Goal: Task Accomplishment & Management: Use online tool/utility

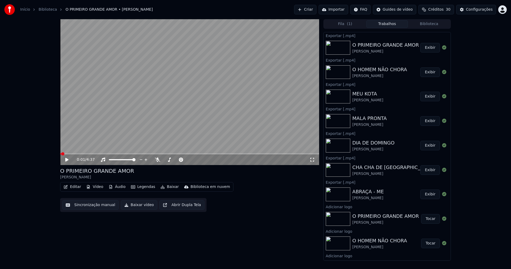
click at [434, 25] on button "Biblioteca" at bounding box center [429, 24] width 42 height 8
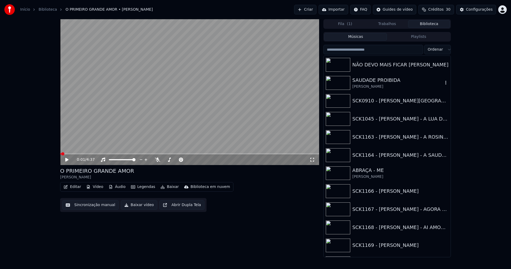
click at [372, 81] on div "SAUDADE PROIBIDA" at bounding box center [398, 79] width 91 height 7
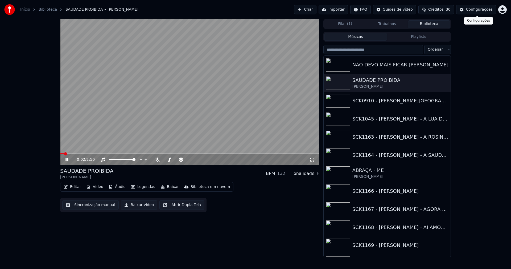
drag, startPoint x: 489, startPoint y: 11, endPoint x: 483, endPoint y: 11, distance: 6.7
click at [483, 11] on div "Configurações" at bounding box center [479, 9] width 27 height 5
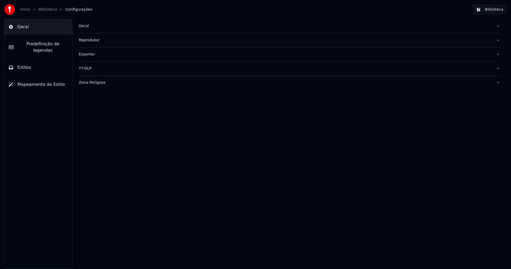
click at [29, 61] on button "Estilos" at bounding box center [39, 67] width 68 height 15
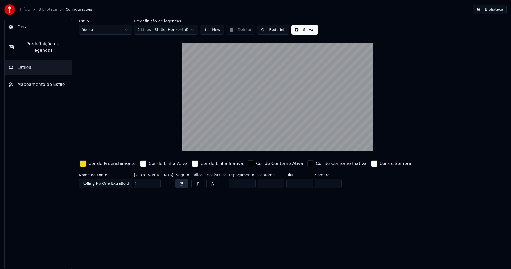
click at [85, 164] on div "button" at bounding box center [83, 163] width 6 height 6
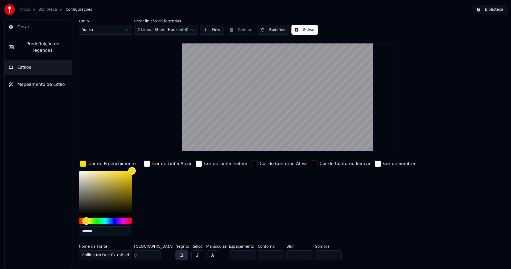
click at [97, 231] on input "*******" at bounding box center [105, 231] width 53 height 10
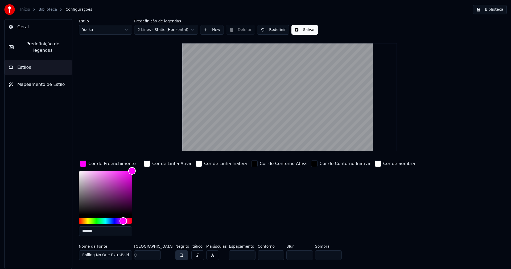
type input "*******"
click at [83, 163] on div "button" at bounding box center [83, 163] width 6 height 6
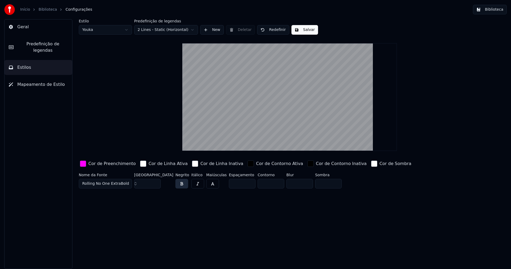
drag, startPoint x: 303, startPoint y: 28, endPoint x: 356, endPoint y: 24, distance: 53.4
click at [303, 28] on button "Salvar" at bounding box center [305, 30] width 27 height 10
click at [497, 8] on button "Biblioteca" at bounding box center [490, 10] width 34 height 10
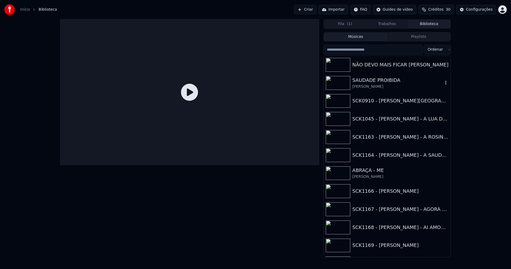
click at [377, 82] on div "SAUDADE PROIBIDA" at bounding box center [398, 79] width 91 height 7
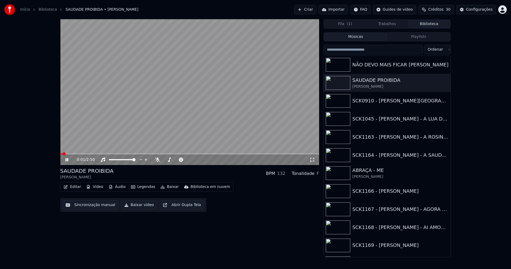
drag, startPoint x: 314, startPoint y: 158, endPoint x: 314, endPoint y: 164, distance: 5.9
click at [314, 158] on icon at bounding box center [312, 160] width 4 height 4
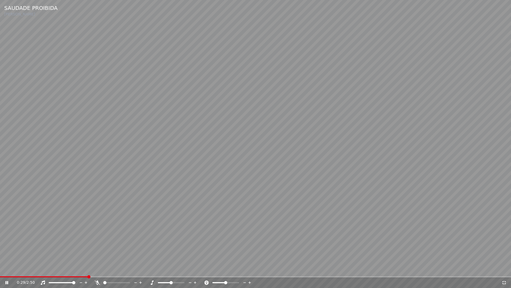
click at [504, 268] on icon at bounding box center [504, 282] width 5 height 4
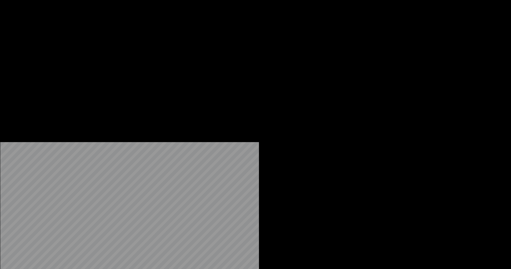
click at [76, 45] on button "Editar" at bounding box center [73, 40] width 22 height 7
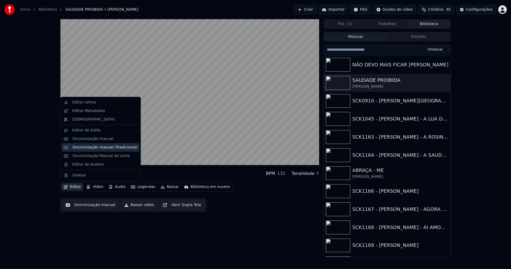
click at [93, 147] on div "Sincronização manual (Tradicional)" at bounding box center [104, 147] width 65 height 5
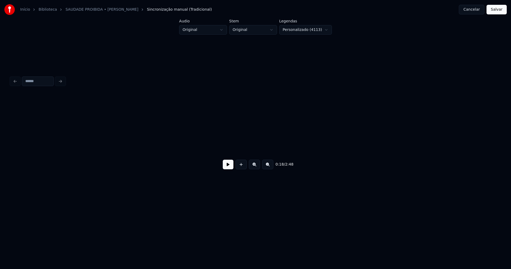
scroll to position [0, 982]
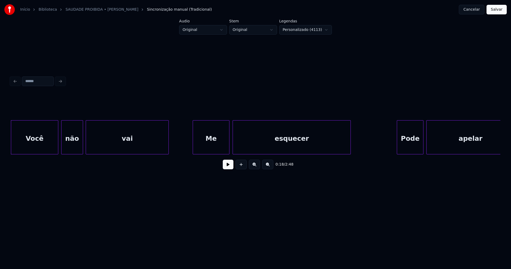
click at [215, 141] on div "Me" at bounding box center [211, 138] width 36 height 36
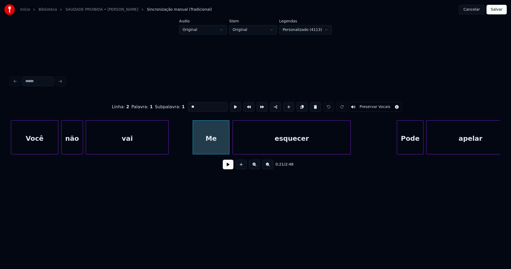
click at [192, 103] on input "**" at bounding box center [208, 107] width 40 height 10
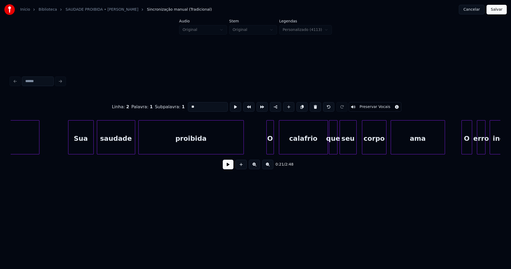
scroll to position [0, 2823]
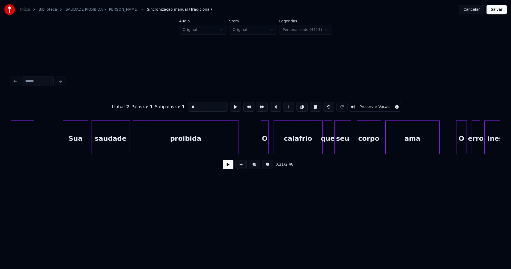
type input "**"
click at [499, 9] on button "Salvar" at bounding box center [497, 10] width 20 height 10
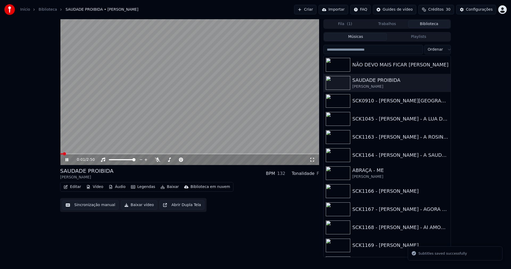
click at [67, 160] on icon at bounding box center [70, 159] width 13 height 4
click at [134, 206] on button "Baixar vídeo" at bounding box center [139, 205] width 36 height 10
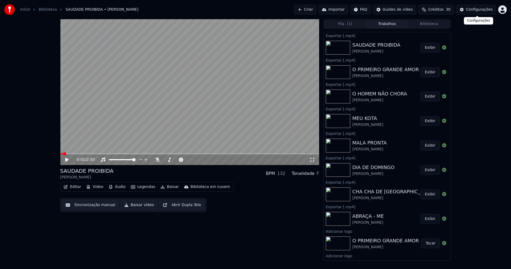
click at [489, 10] on div "Configurações" at bounding box center [479, 9] width 27 height 5
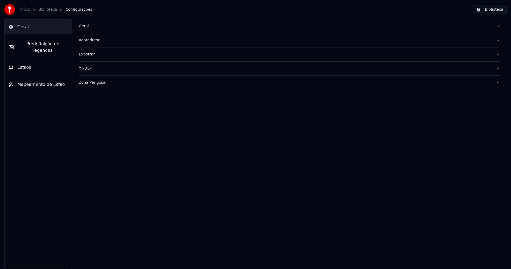
click at [82, 26] on div "Geral" at bounding box center [285, 25] width 413 height 5
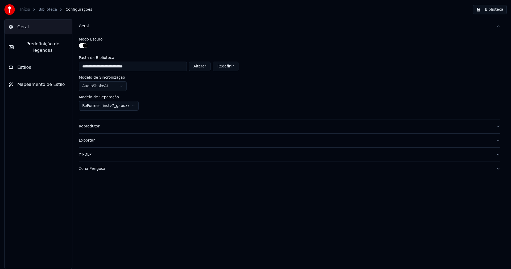
click at [203, 68] on button "Alterar" at bounding box center [200, 67] width 22 height 10
type input "**********"
click at [495, 10] on button "Biblioteca" at bounding box center [490, 10] width 34 height 10
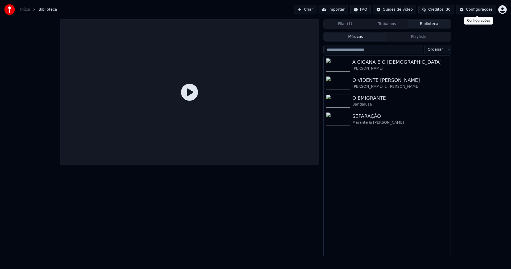
click at [484, 8] on div "Configurações" at bounding box center [479, 9] width 27 height 5
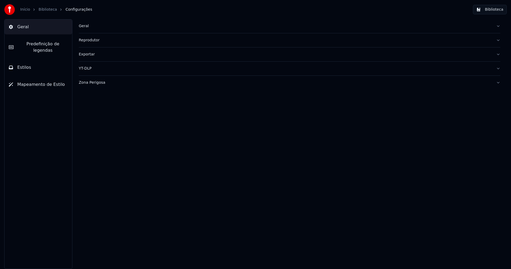
click at [100, 83] on div "Zona Perigosa" at bounding box center [285, 82] width 413 height 5
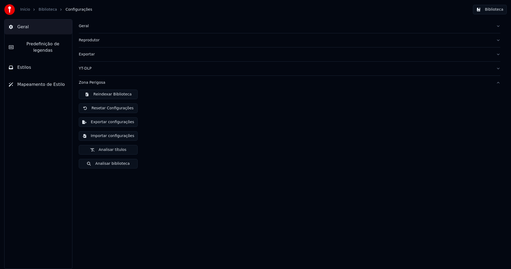
click at [105, 137] on button "Importar configurações" at bounding box center [108, 136] width 59 height 10
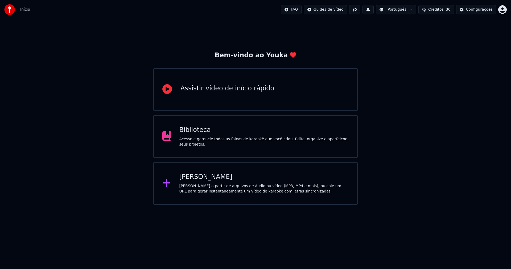
click at [197, 132] on div "Biblioteca" at bounding box center [264, 130] width 170 height 9
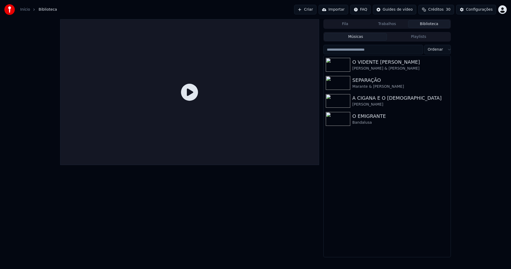
click at [24, 11] on link "Início" at bounding box center [25, 9] width 10 height 5
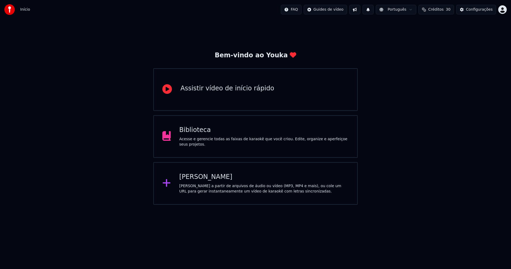
click at [203, 181] on div "[PERSON_NAME]" at bounding box center [264, 177] width 170 height 9
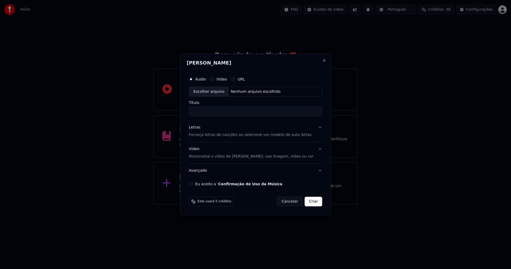
click at [216, 90] on div "Escolher arquivo" at bounding box center [209, 92] width 40 height 10
type input "**********"
click at [198, 128] on div "Letras" at bounding box center [194, 127] width 11 height 5
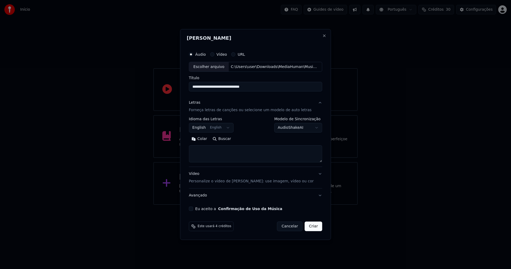
click at [205, 139] on button "Colar" at bounding box center [199, 139] width 21 height 9
click at [217, 128] on body "**********" at bounding box center [255, 102] width 511 height 205
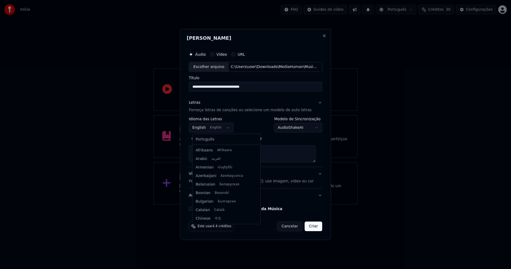
scroll to position [43, 0]
type textarea "**********"
select select "**"
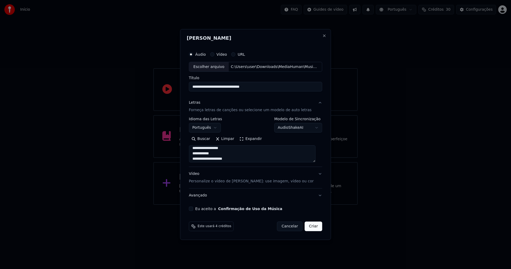
scroll to position [53, 0]
click at [255, 138] on button "Expandir" at bounding box center [251, 139] width 28 height 9
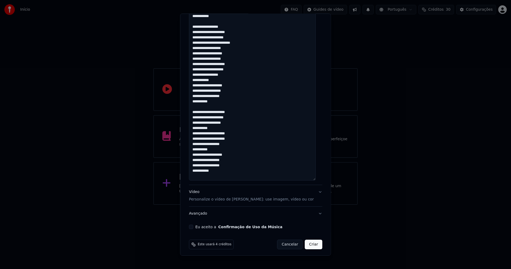
scroll to position [190, 0]
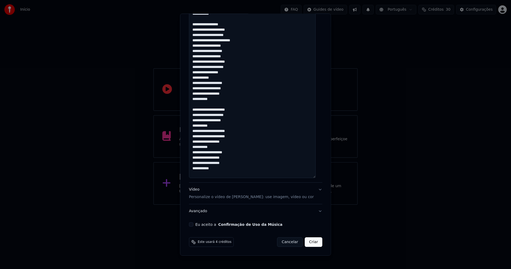
click at [193, 224] on button "Eu aceito a Confirmação de Uso da Música" at bounding box center [191, 224] width 4 height 4
click at [310, 244] on button "Criar" at bounding box center [314, 242] width 18 height 10
type textarea "**********"
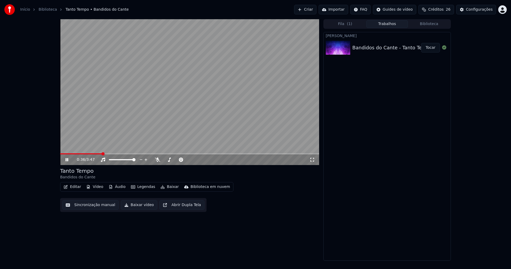
click at [97, 187] on button "Vídeo" at bounding box center [94, 186] width 21 height 7
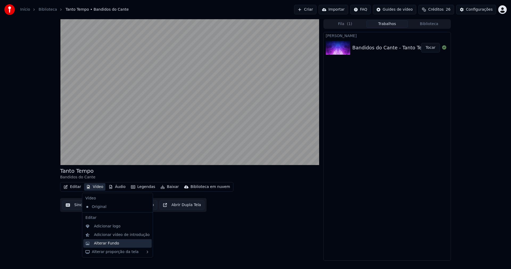
click at [108, 243] on div "Alterar Fundo" at bounding box center [106, 242] width 25 height 5
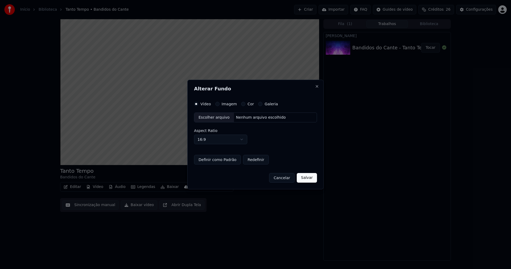
click at [218, 105] on button "Imagem" at bounding box center [217, 104] width 4 height 4
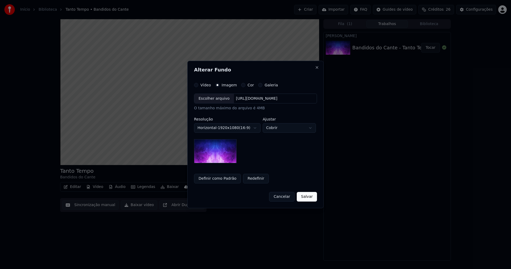
click at [211, 99] on div "Escolher arquivo" at bounding box center [214, 99] width 40 height 10
click at [306, 196] on button "Salvar" at bounding box center [307, 197] width 20 height 10
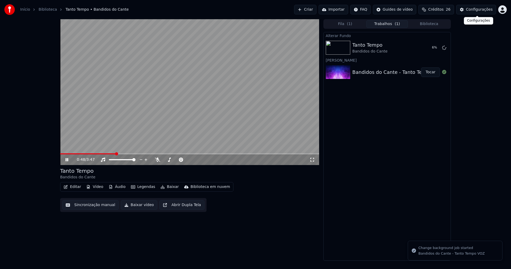
click at [483, 11] on div "Configurações" at bounding box center [479, 9] width 27 height 5
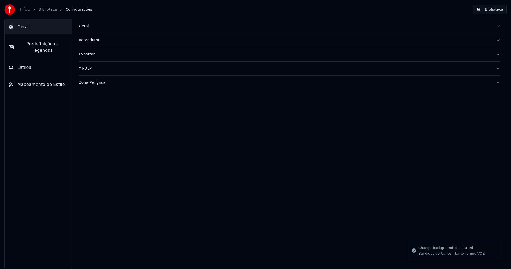
click at [31, 62] on button "Estilos" at bounding box center [39, 67] width 68 height 15
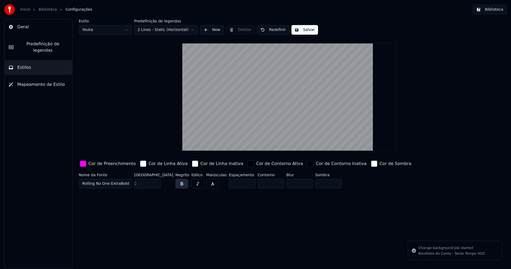
click at [85, 163] on div "button" at bounding box center [83, 163] width 6 height 6
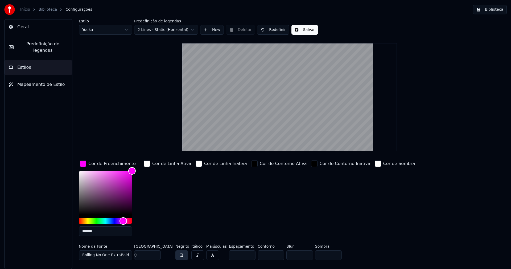
click at [100, 233] on input "*******" at bounding box center [105, 231] width 53 height 10
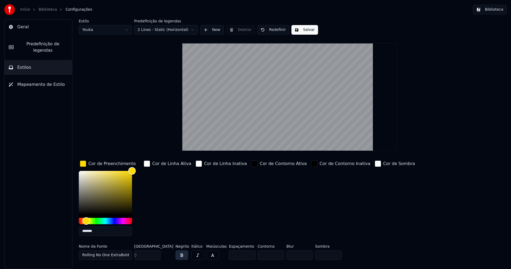
type input "*******"
click at [80, 165] on div "button" at bounding box center [83, 163] width 6 height 6
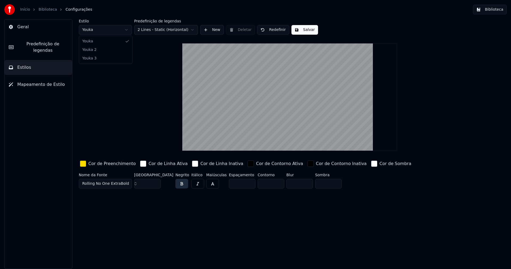
click at [103, 26] on html "Início Biblioteca Configurações Biblioteca Geral Predefinição de legendas Estil…" at bounding box center [255, 134] width 511 height 269
type input "**"
click at [304, 26] on button "Salvar" at bounding box center [305, 30] width 27 height 10
click at [495, 6] on button "Biblioteca" at bounding box center [490, 10] width 34 height 10
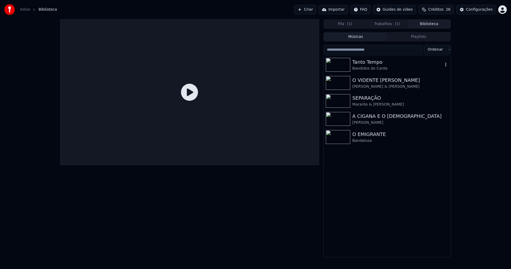
click at [364, 66] on div "Bandidos do Cante" at bounding box center [398, 68] width 91 height 5
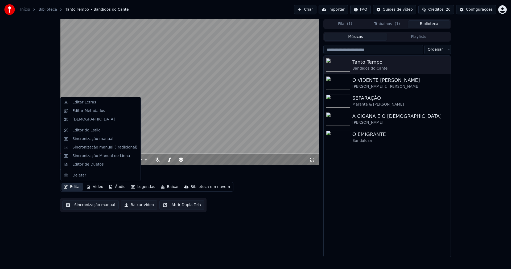
click at [76, 187] on button "Editar" at bounding box center [73, 186] width 22 height 7
click at [93, 111] on div "Editar Metadados" at bounding box center [88, 110] width 33 height 5
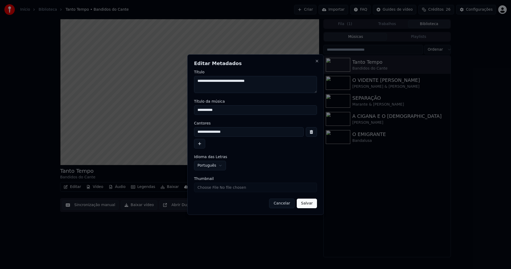
drag, startPoint x: 222, startPoint y: 112, endPoint x: 164, endPoint y: 112, distance: 57.5
click at [165, 112] on body "**********" at bounding box center [255, 134] width 511 height 269
type input "**********"
click at [308, 205] on button "Salvar" at bounding box center [307, 203] width 20 height 10
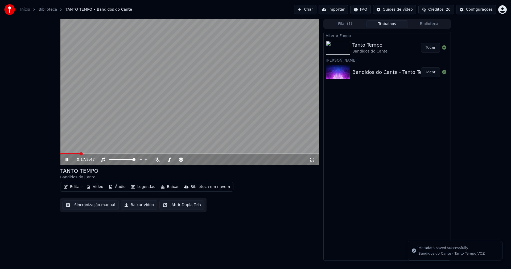
click at [385, 26] on button "Trabalhos" at bounding box center [387, 24] width 42 height 8
click at [435, 47] on button "Tocar" at bounding box center [430, 48] width 19 height 10
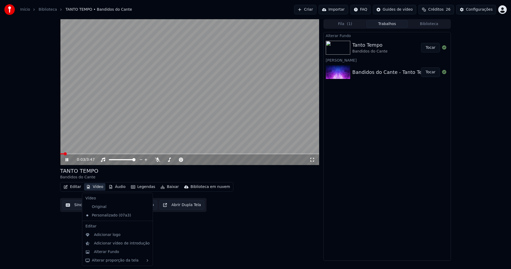
click at [98, 188] on button "Vídeo" at bounding box center [94, 186] width 21 height 7
click at [109, 235] on div "Adicionar logo" at bounding box center [107, 234] width 27 height 5
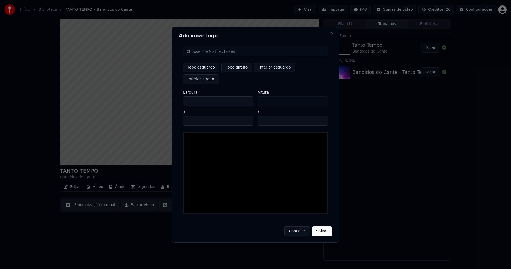
click at [201, 56] on input "file" at bounding box center [255, 52] width 145 height 10
type input "**********"
type input "***"
click at [238, 72] on button "Topo direito" at bounding box center [237, 68] width 31 height 10
type input "****"
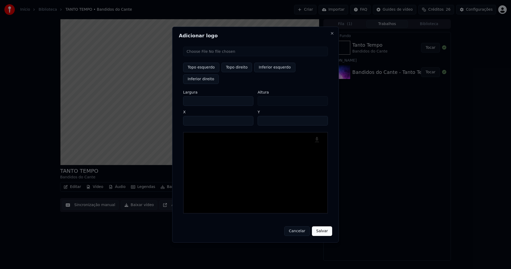
drag, startPoint x: 192, startPoint y: 95, endPoint x: 168, endPoint y: 98, distance: 24.1
click at [168, 98] on body "Início Biblioteca TANTO TEMPO • Bandidos do Cante Criar Importar FAQ Guides de …" at bounding box center [255, 134] width 511 height 269
type input "**"
type input "***"
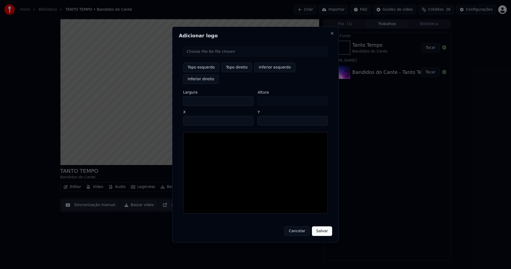
type input "***"
click at [194, 116] on input "****" at bounding box center [218, 121] width 70 height 10
type input "****"
click at [321, 116] on input "**" at bounding box center [293, 121] width 70 height 10
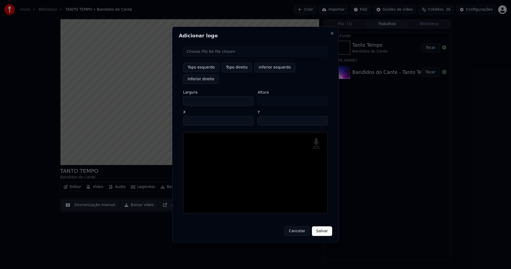
click at [321, 116] on input "**" at bounding box center [293, 121] width 70 height 10
type input "**"
click at [321, 116] on input "**" at bounding box center [293, 121] width 70 height 10
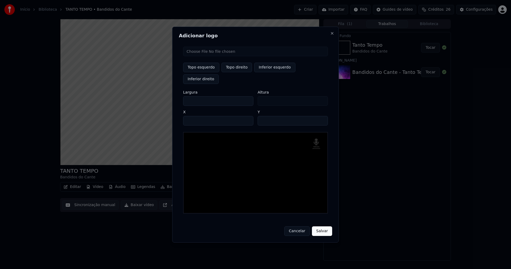
click at [317, 226] on button "Salvar" at bounding box center [322, 231] width 20 height 10
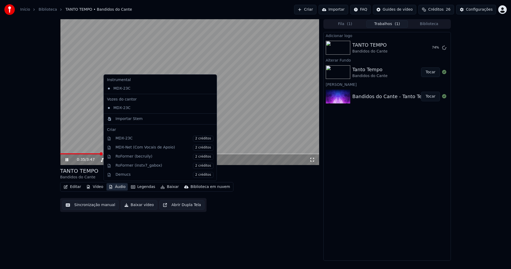
click at [120, 187] on button "Áudio" at bounding box center [117, 186] width 21 height 7
click at [125, 120] on div "Importar Stem" at bounding box center [129, 118] width 27 height 5
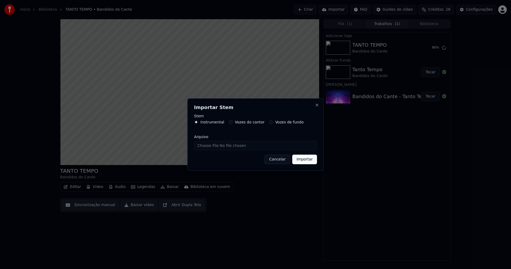
click at [216, 146] on input "Arquivo" at bounding box center [255, 146] width 123 height 10
type input "**********"
click at [309, 157] on button "Importar" at bounding box center [304, 159] width 25 height 10
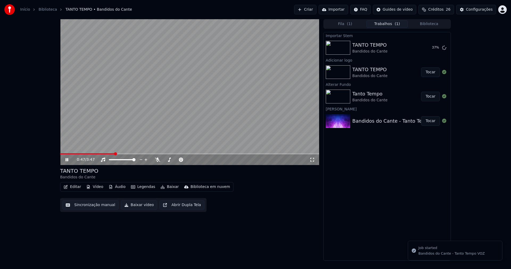
click at [434, 71] on button "Tocar" at bounding box center [430, 72] width 19 height 10
click at [118, 186] on button "Áudio" at bounding box center [117, 186] width 21 height 7
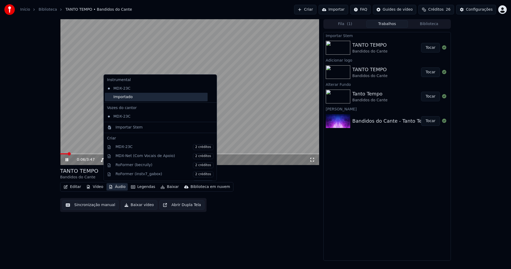
click at [112, 96] on div "Importado" at bounding box center [156, 97] width 103 height 9
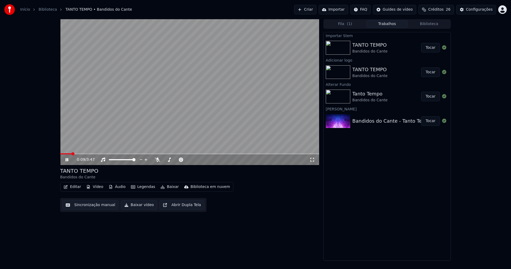
click at [312, 159] on icon at bounding box center [312, 159] width 5 height 4
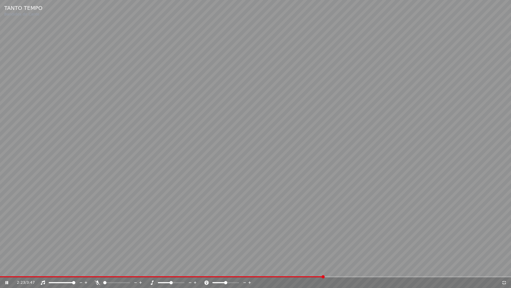
click at [505, 268] on icon at bounding box center [504, 282] width 5 height 4
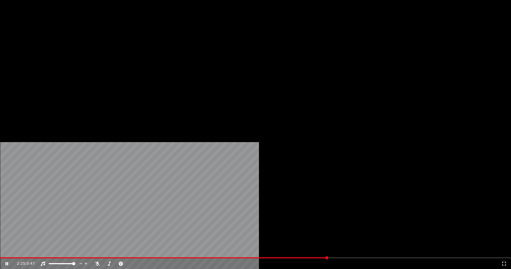
click at [75, 45] on button "Editar" at bounding box center [73, 40] width 22 height 7
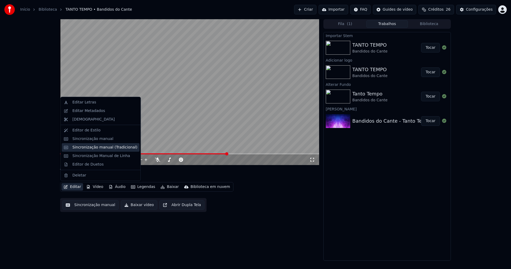
click at [91, 149] on div "Sincronização manual (Tradicional)" at bounding box center [104, 147] width 65 height 5
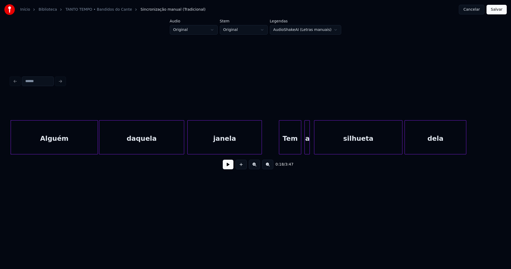
scroll to position [0, 924]
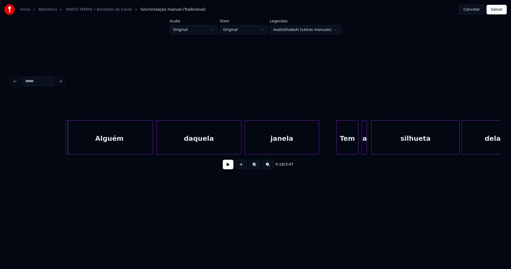
click at [125, 145] on div "Alguém" at bounding box center [109, 138] width 87 height 36
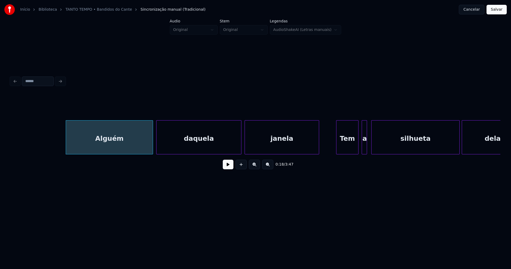
click at [231, 169] on button at bounding box center [228, 165] width 11 height 10
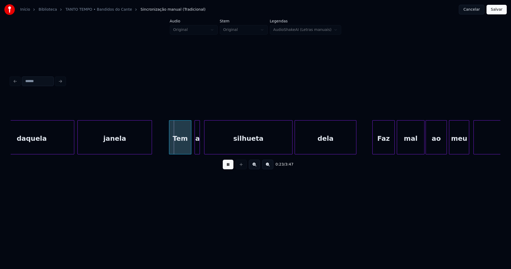
scroll to position [0, 1098]
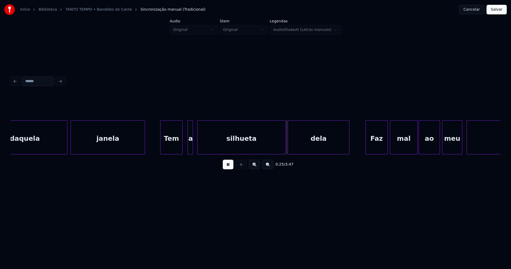
click at [172, 147] on div "Tem" at bounding box center [172, 138] width 22 height 36
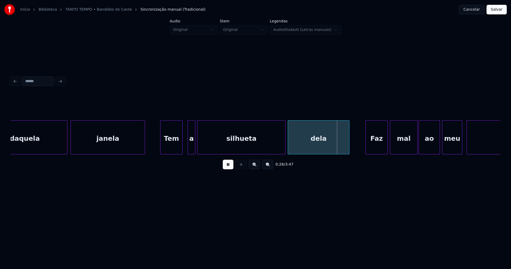
click at [194, 148] on div at bounding box center [195, 137] width 2 height 34
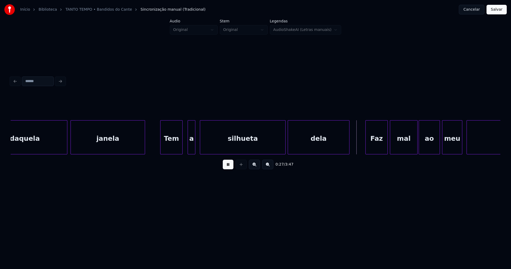
click at [201, 145] on div at bounding box center [201, 137] width 2 height 34
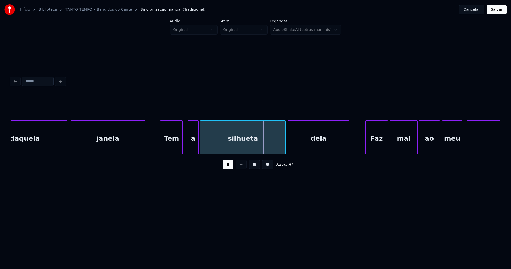
click at [197, 145] on div at bounding box center [198, 137] width 2 height 34
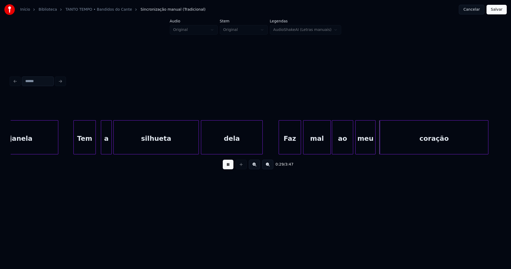
scroll to position [0, 1192]
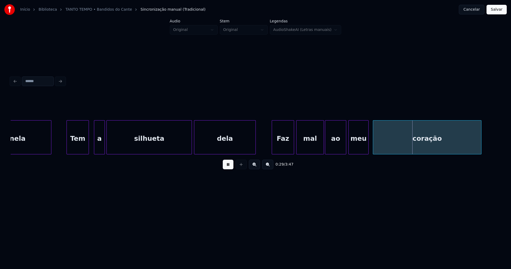
click at [73, 147] on div "Tem" at bounding box center [78, 138] width 22 height 36
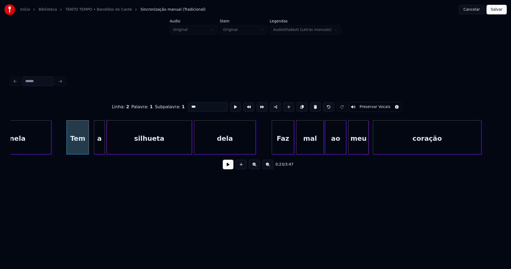
click at [190, 105] on input "***" at bounding box center [208, 107] width 40 height 10
type input "***"
click at [226, 167] on button at bounding box center [228, 165] width 11 height 10
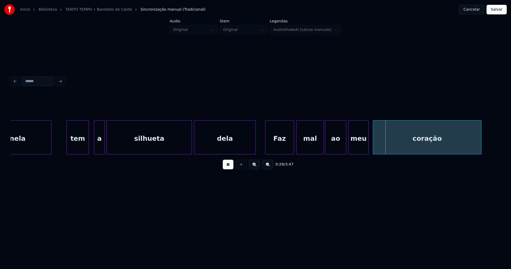
click at [265, 145] on div at bounding box center [266, 137] width 2 height 34
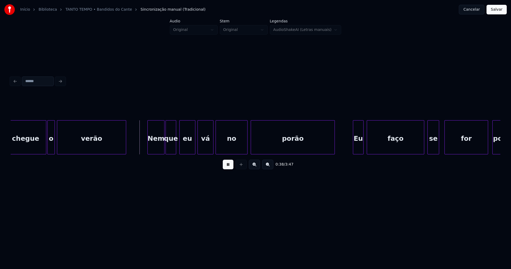
scroll to position [0, 1948]
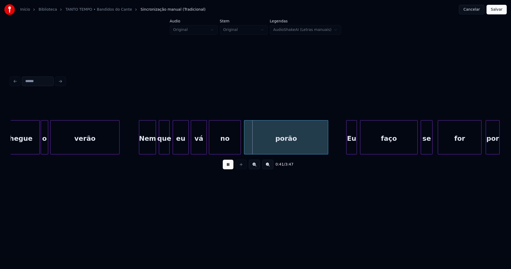
click at [148, 149] on div "Nem" at bounding box center [147, 138] width 17 height 36
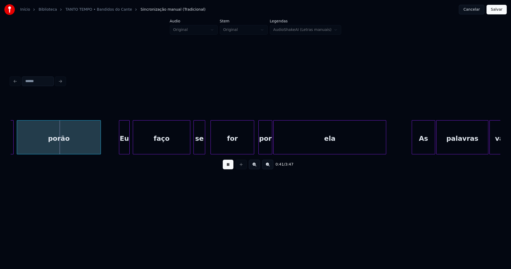
scroll to position [0, 2189]
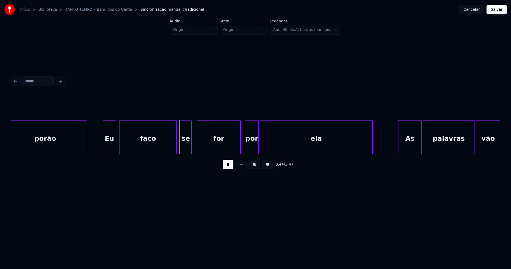
click at [104, 150] on div at bounding box center [104, 137] width 2 height 34
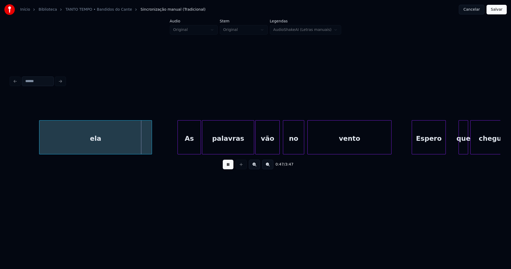
scroll to position [0, 2483]
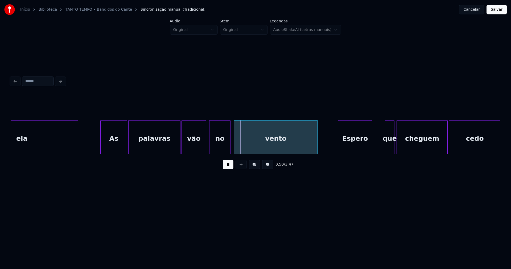
click at [102, 152] on div "ela As palavras vão no vento Espero que cheguem cedo" at bounding box center [256, 137] width 490 height 34
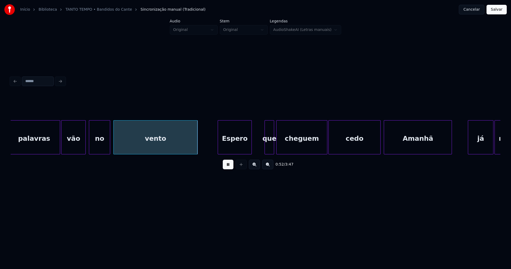
scroll to position [0, 2624]
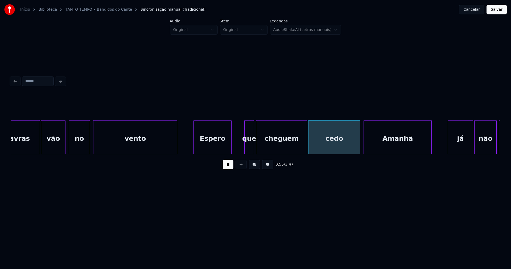
click at [194, 152] on div "palavras vão no vento Espero que cheguem cedo Amanhã já não temos" at bounding box center [256, 137] width 490 height 34
click at [243, 152] on div at bounding box center [243, 137] width 2 height 34
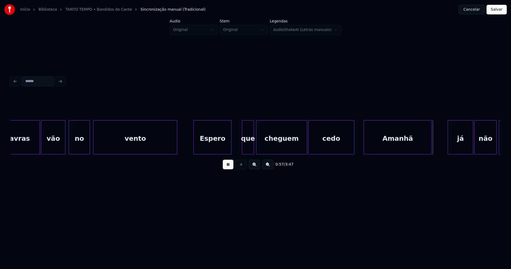
click at [354, 150] on div at bounding box center [354, 137] width 2 height 34
click at [361, 149] on div at bounding box center [361, 137] width 2 height 34
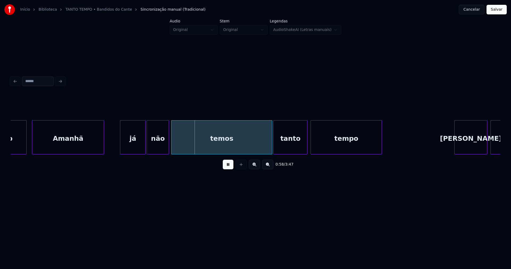
scroll to position [0, 2959]
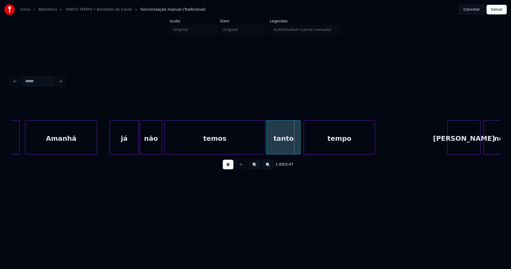
click at [111, 146] on div at bounding box center [111, 137] width 2 height 34
click at [260, 151] on div at bounding box center [261, 137] width 2 height 34
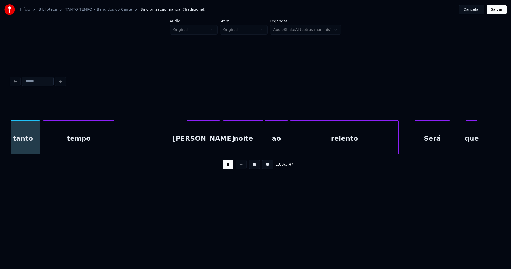
scroll to position [0, 3246]
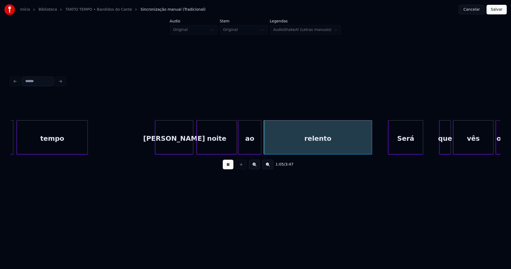
click at [157, 145] on div at bounding box center [156, 137] width 2 height 34
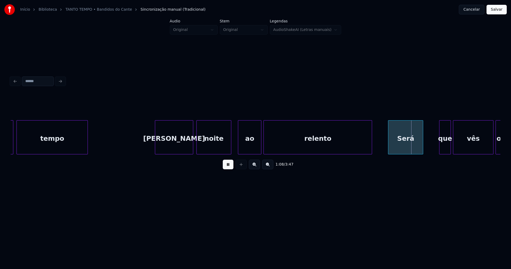
click at [230, 145] on div at bounding box center [231, 137] width 2 height 34
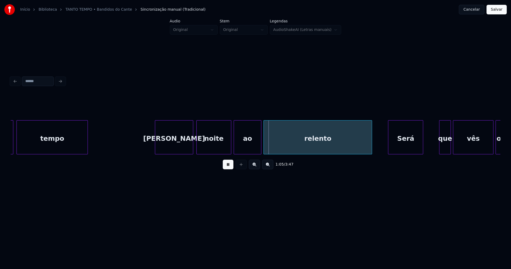
click at [235, 144] on div at bounding box center [235, 137] width 2 height 34
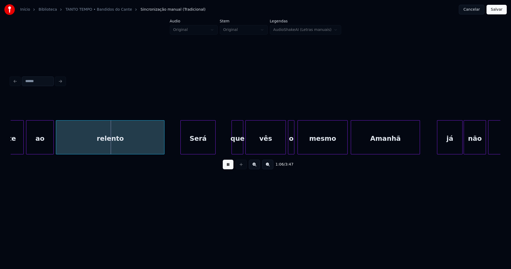
scroll to position [0, 3481]
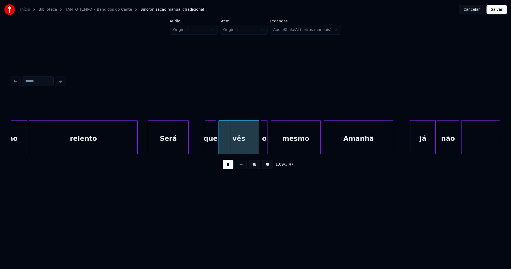
click at [149, 149] on div at bounding box center [149, 137] width 2 height 34
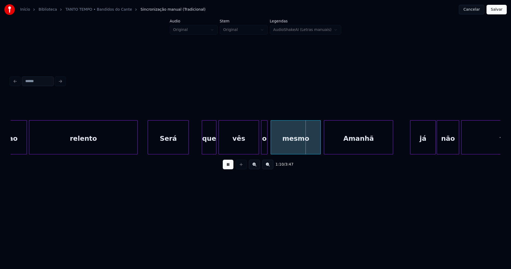
click at [203, 144] on div at bounding box center [203, 137] width 2 height 34
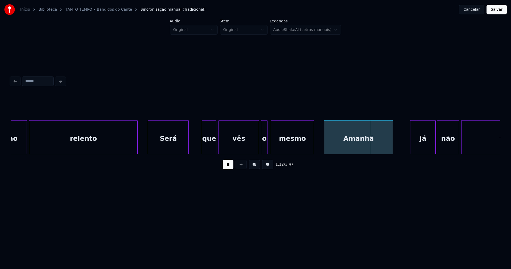
click at [313, 150] on div at bounding box center [313, 137] width 2 height 34
click at [322, 148] on div at bounding box center [323, 137] width 2 height 34
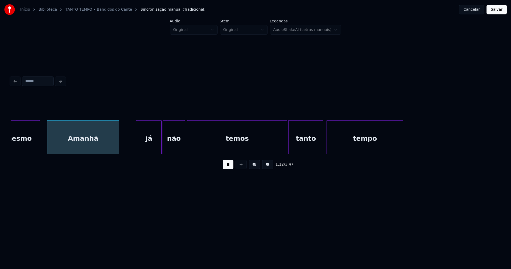
scroll to position [0, 3762]
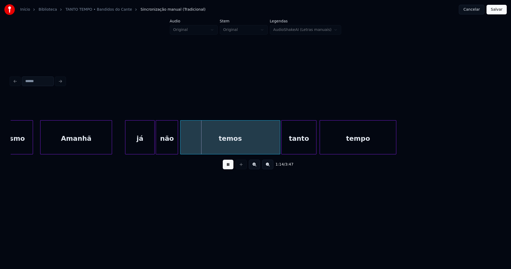
click at [126, 143] on div at bounding box center [126, 137] width 2 height 34
click at [280, 148] on div "temos" at bounding box center [230, 137] width 100 height 34
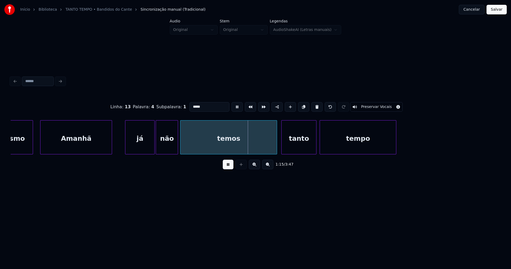
click at [276, 153] on div "mesmo Amanhã já não temos tanto tempo" at bounding box center [256, 137] width 490 height 34
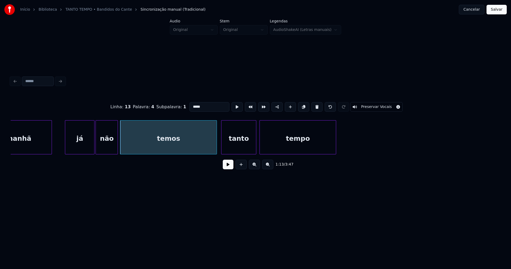
scroll to position [0, 3835]
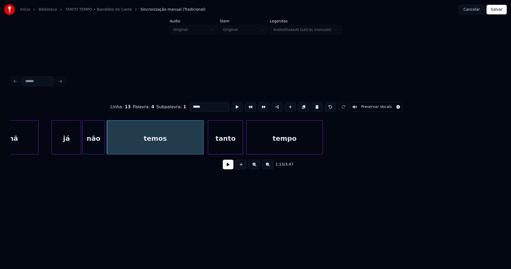
click at [227, 166] on button at bounding box center [228, 165] width 11 height 10
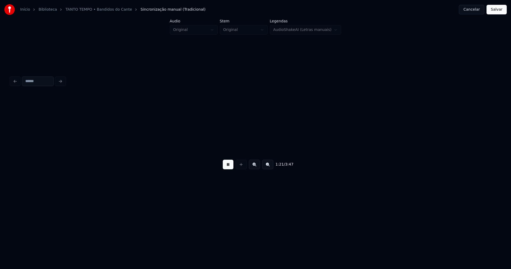
scroll to position [0, 4325]
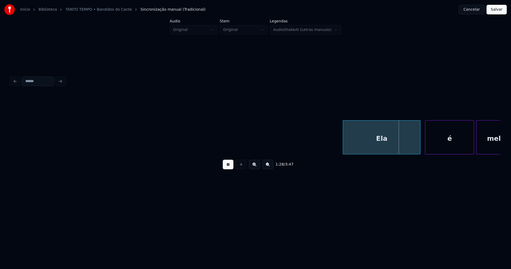
click at [362, 144] on div "Ela" at bounding box center [381, 138] width 77 height 36
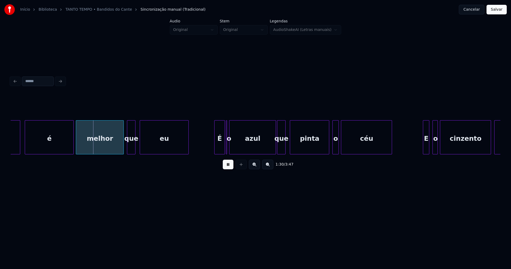
scroll to position [0, 4732]
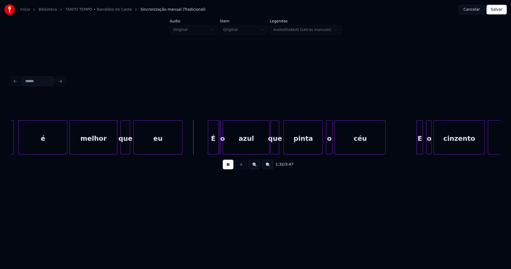
click at [129, 145] on div at bounding box center [129, 137] width 2 height 34
click at [208, 146] on div "É" at bounding box center [210, 138] width 10 height 36
click at [221, 149] on div at bounding box center [222, 137] width 2 height 34
click at [217, 148] on div at bounding box center [218, 137] width 2 height 34
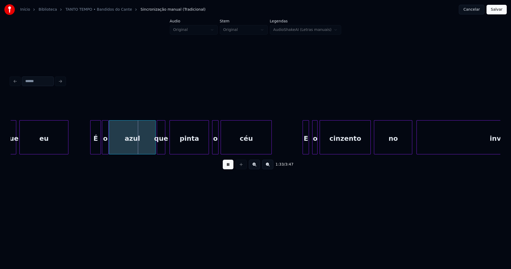
scroll to position [0, 4926]
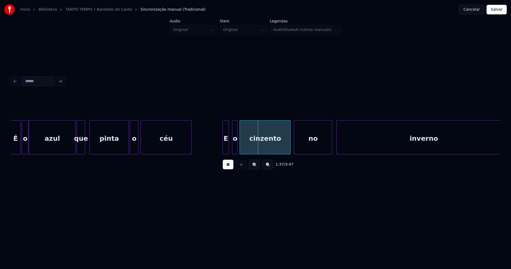
click at [131, 150] on div at bounding box center [131, 137] width 2 height 34
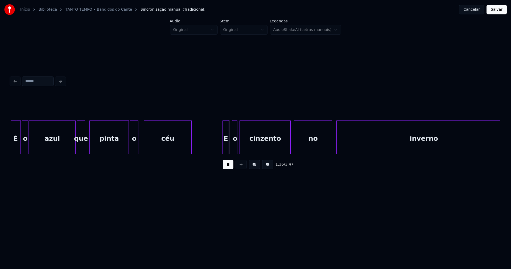
click at [144, 146] on div at bounding box center [145, 137] width 2 height 34
click at [141, 146] on div at bounding box center [142, 137] width 2 height 34
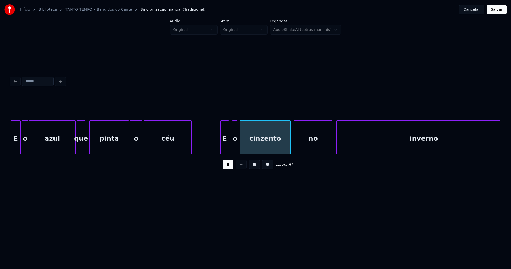
click at [222, 147] on div at bounding box center [222, 137] width 2 height 34
click at [222, 149] on div "E" at bounding box center [223, 138] width 8 height 36
click at [230, 149] on div at bounding box center [230, 137] width 2 height 34
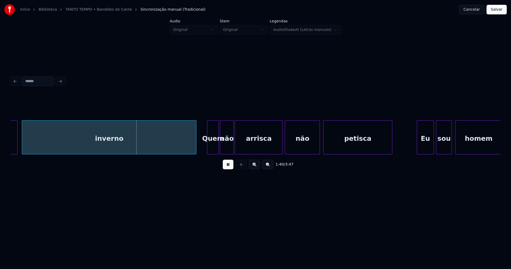
scroll to position [0, 5248]
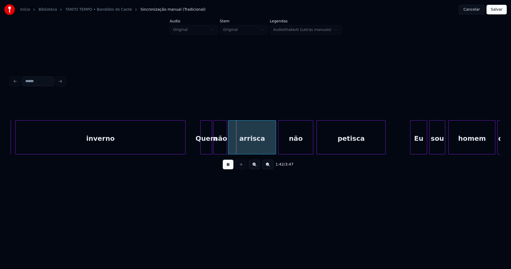
click at [184, 149] on div at bounding box center [185, 137] width 2 height 34
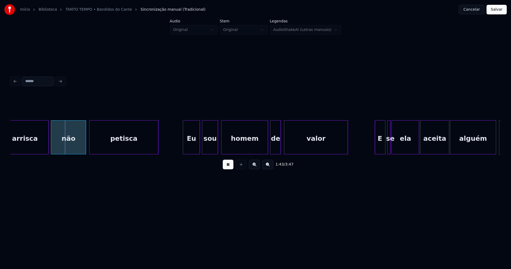
scroll to position [0, 5536]
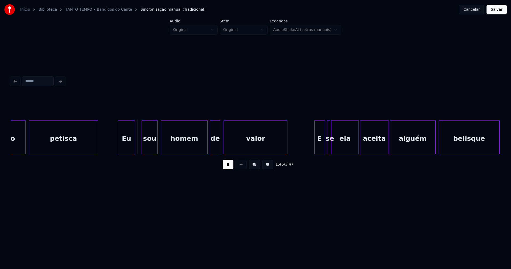
click at [125, 145] on div "Eu" at bounding box center [126, 138] width 17 height 36
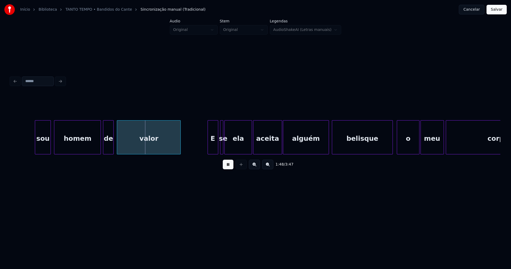
scroll to position [0, 5663]
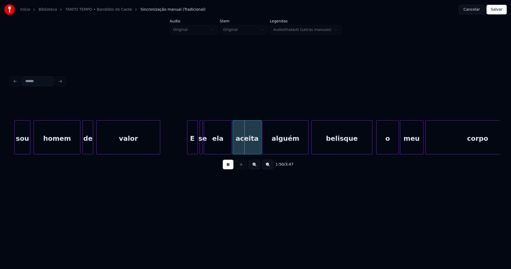
click at [166, 149] on div "sou homem de valor E se ela aceita alguém belisque o meu corpo" at bounding box center [393, 137] width 12090 height 34
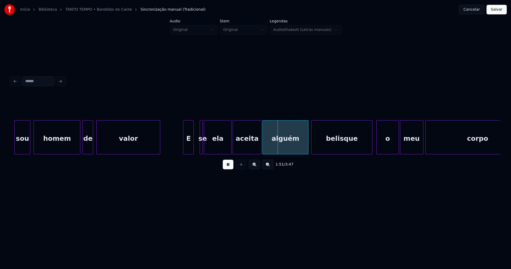
click at [189, 147] on div "E" at bounding box center [188, 138] width 10 height 36
click at [195, 147] on div at bounding box center [196, 137] width 2 height 34
click at [305, 149] on div at bounding box center [305, 137] width 2 height 34
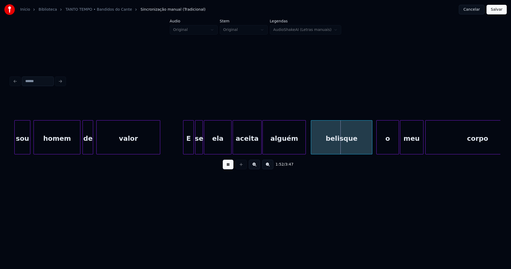
click at [313, 145] on div at bounding box center [312, 137] width 2 height 34
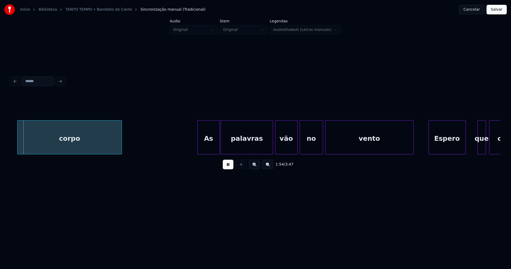
scroll to position [0, 6078]
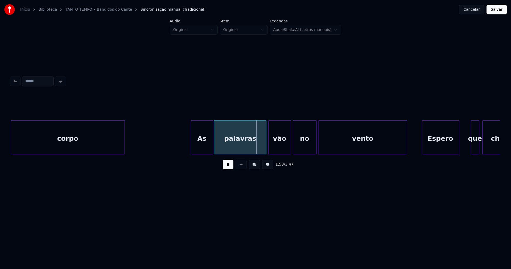
click at [124, 139] on div at bounding box center [124, 137] width 2 height 34
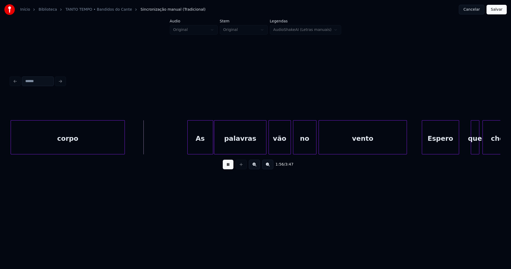
click at [189, 150] on div at bounding box center [189, 137] width 2 height 34
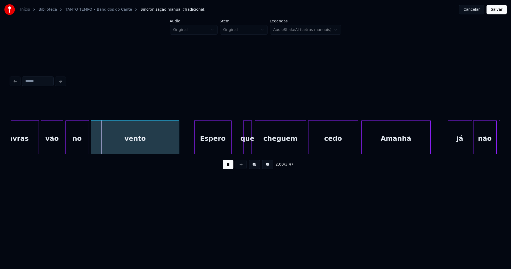
scroll to position [0, 6312]
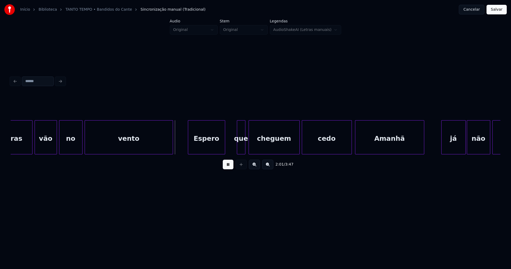
click at [190, 144] on div "Espero" at bounding box center [206, 138] width 37 height 36
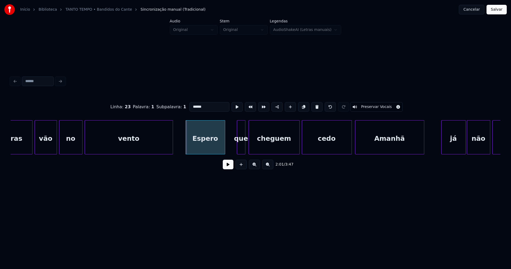
click at [187, 147] on div at bounding box center [187, 137] width 2 height 34
drag, startPoint x: 225, startPoint y: 169, endPoint x: 234, endPoint y: 159, distance: 12.8
click at [226, 169] on button at bounding box center [228, 165] width 11 height 10
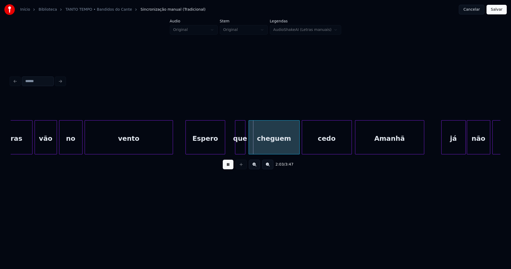
click at [236, 147] on div at bounding box center [236, 137] width 2 height 34
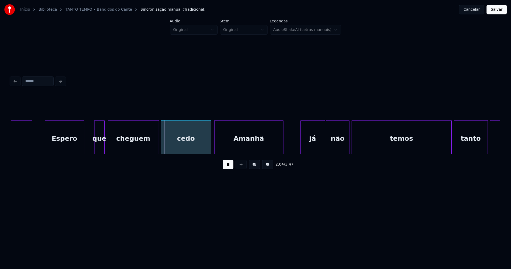
scroll to position [0, 6499]
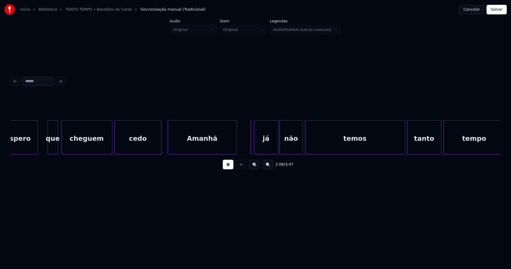
click at [161, 148] on div at bounding box center [161, 137] width 2 height 34
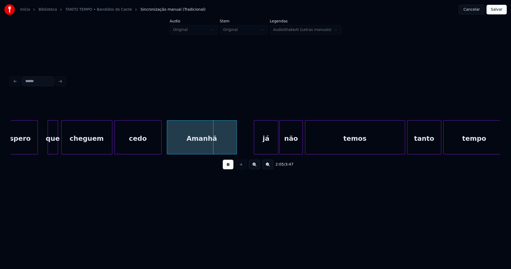
click at [167, 145] on div at bounding box center [168, 137] width 2 height 34
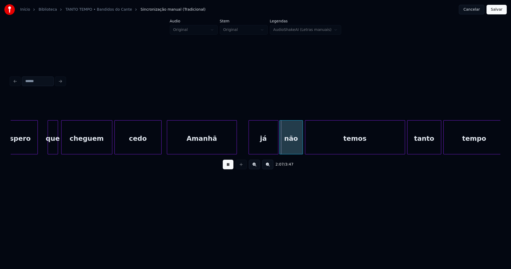
click at [249, 145] on div at bounding box center [250, 137] width 2 height 34
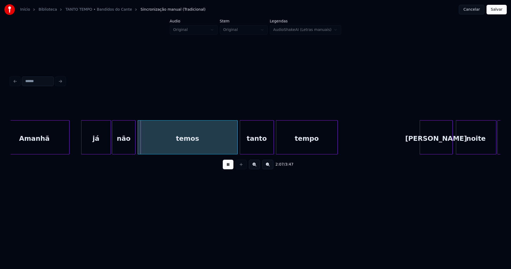
scroll to position [0, 6734]
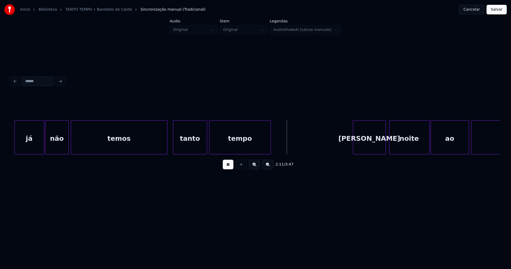
click at [166, 150] on div at bounding box center [167, 137] width 2 height 34
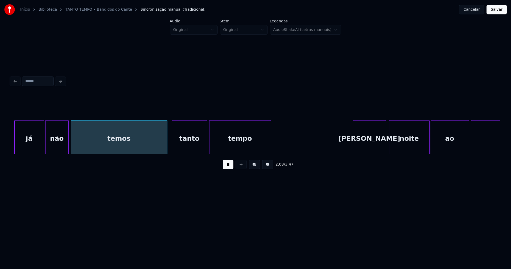
click at [173, 145] on div at bounding box center [173, 137] width 2 height 34
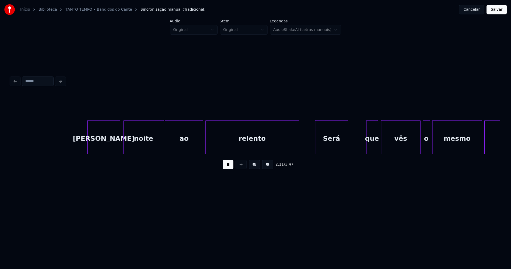
scroll to position [0, 7001]
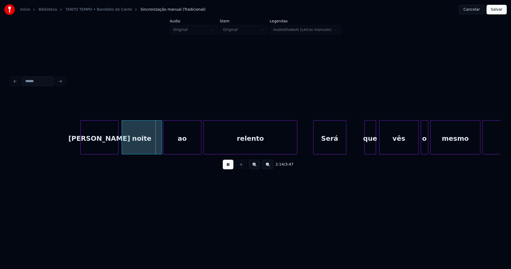
click at [81, 145] on div at bounding box center [82, 137] width 2 height 34
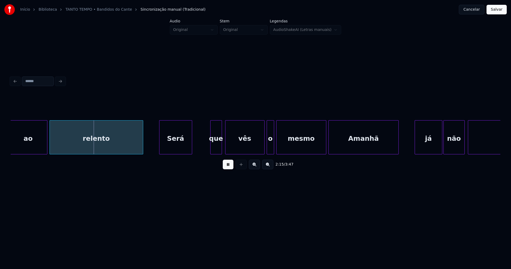
scroll to position [0, 7169]
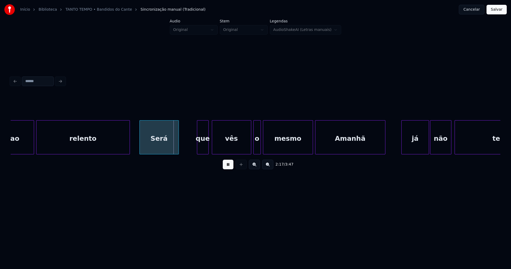
click at [140, 145] on div at bounding box center [141, 137] width 2 height 34
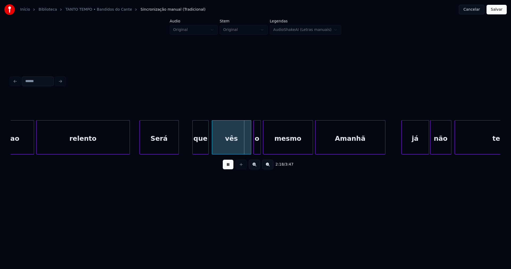
click at [194, 152] on div at bounding box center [194, 137] width 2 height 34
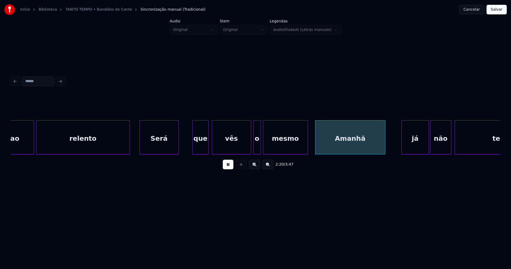
click at [306, 149] on div at bounding box center [307, 137] width 2 height 34
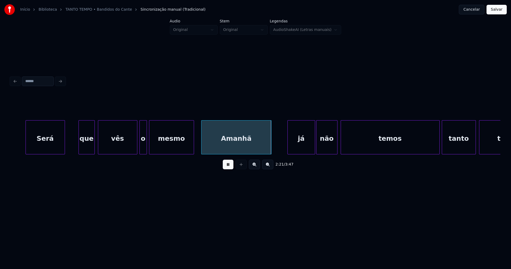
scroll to position [0, 7296]
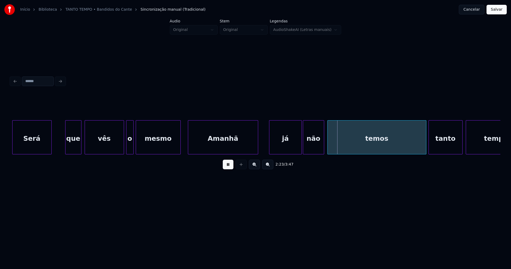
click at [271, 147] on div at bounding box center [270, 137] width 2 height 34
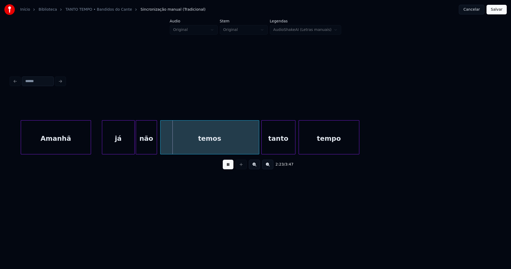
scroll to position [0, 7497]
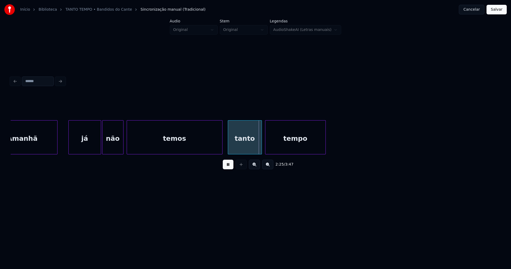
click at [222, 147] on div at bounding box center [222, 137] width 2 height 34
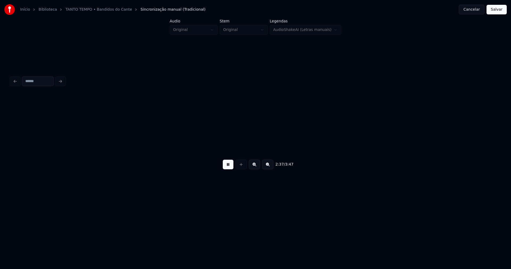
scroll to position [0, 8396]
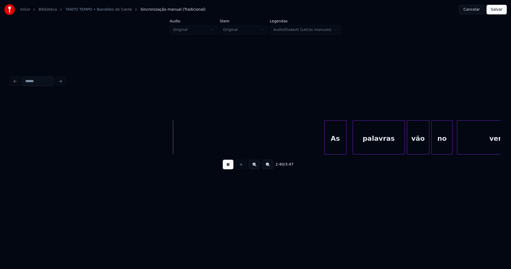
click at [333, 146] on div "As" at bounding box center [336, 138] width 22 height 36
click at [361, 144] on div "palavras" at bounding box center [378, 138] width 52 height 36
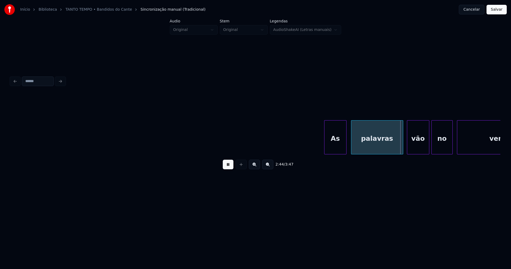
drag, startPoint x: 355, startPoint y: 157, endPoint x: 363, endPoint y: 156, distance: 8.0
click at [363, 156] on div "2:44 / 3:47" at bounding box center [256, 133] width 490 height 81
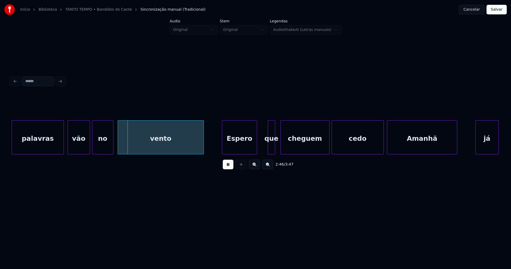
scroll to position [0, 8742]
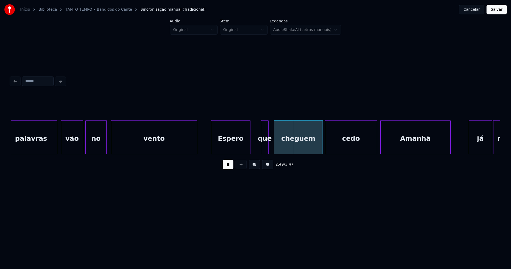
click at [212, 147] on div at bounding box center [212, 137] width 2 height 34
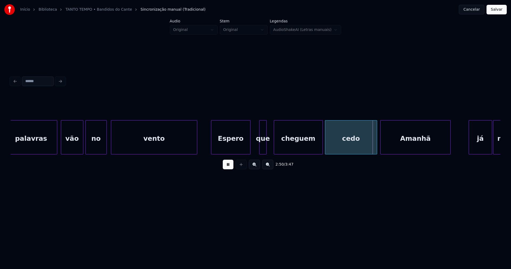
click at [261, 150] on div "que" at bounding box center [263, 138] width 7 height 36
click at [271, 146] on div at bounding box center [271, 137] width 2 height 34
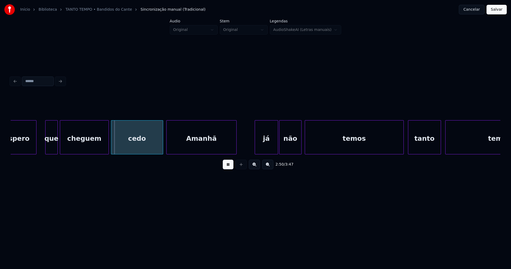
scroll to position [0, 8963]
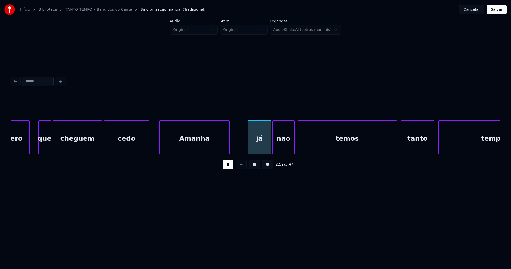
click at [148, 150] on div at bounding box center [149, 137] width 2 height 34
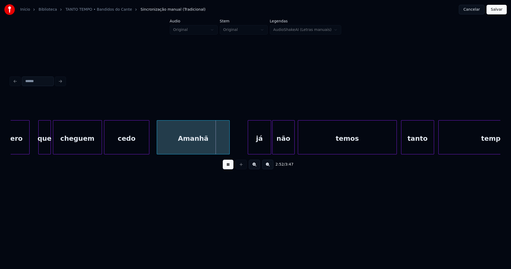
click at [158, 145] on div at bounding box center [158, 137] width 2 height 34
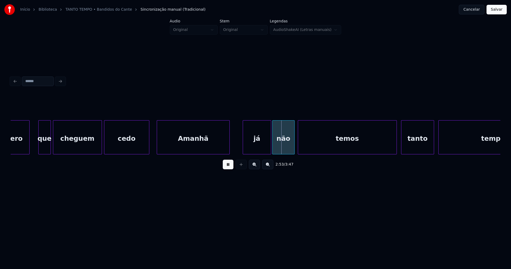
click at [244, 147] on div at bounding box center [244, 137] width 2 height 34
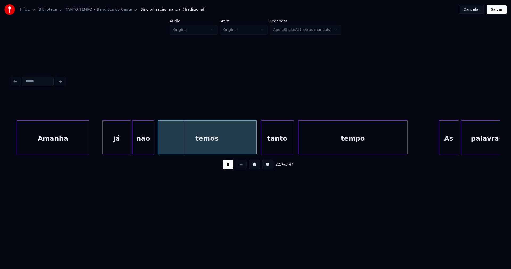
scroll to position [0, 9117]
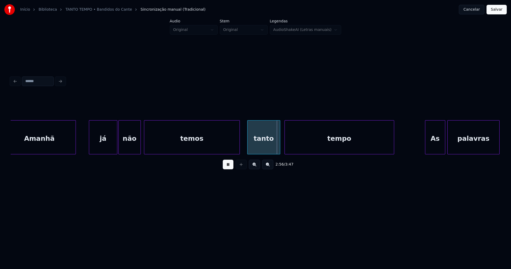
click at [239, 148] on div at bounding box center [239, 137] width 2 height 34
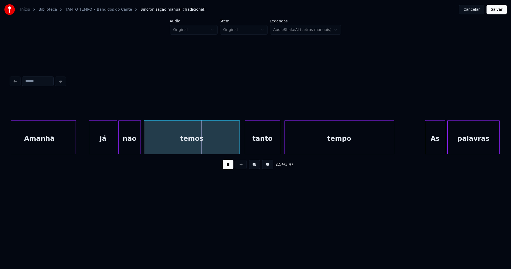
click at [246, 146] on div at bounding box center [246, 137] width 2 height 34
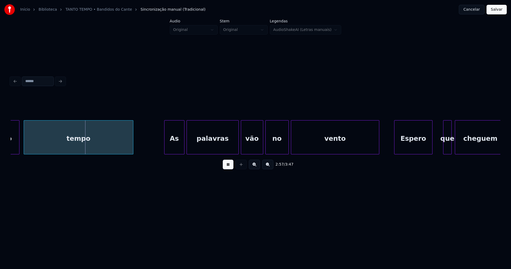
scroll to position [0, 9384]
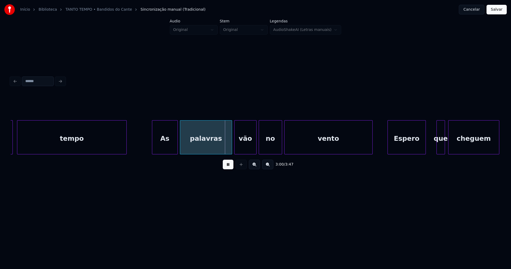
click at [153, 148] on div at bounding box center [153, 137] width 2 height 34
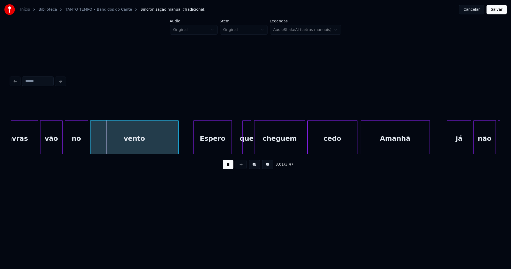
scroll to position [0, 9592]
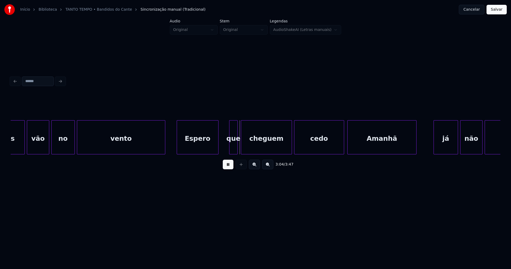
click at [178, 148] on div at bounding box center [178, 137] width 2 height 34
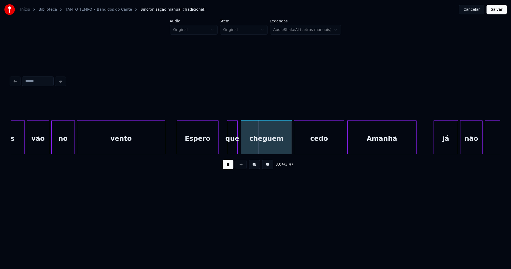
click at [228, 148] on div at bounding box center [228, 137] width 2 height 34
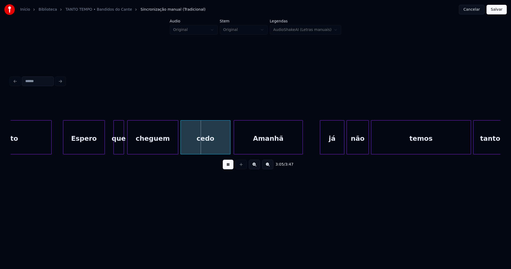
scroll to position [0, 9712]
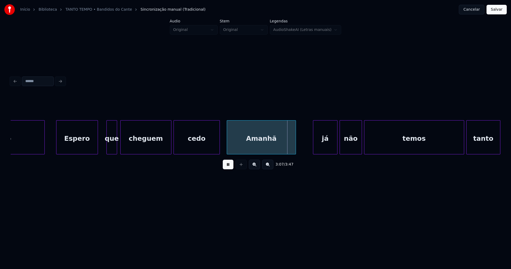
click at [219, 146] on div at bounding box center [219, 137] width 2 height 34
click at [226, 145] on div at bounding box center [226, 137] width 2 height 34
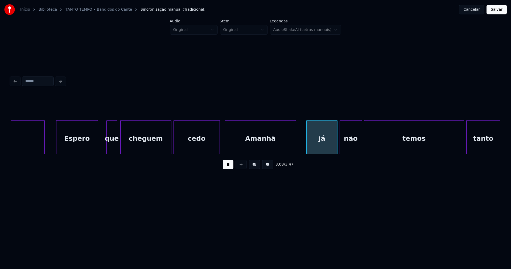
click at [307, 148] on div at bounding box center [308, 137] width 2 height 34
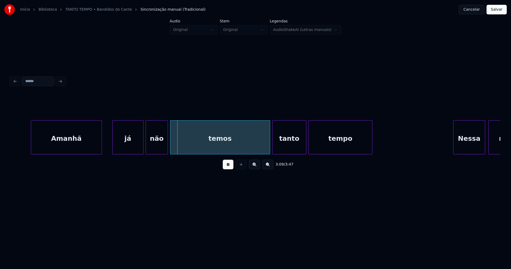
scroll to position [0, 9940]
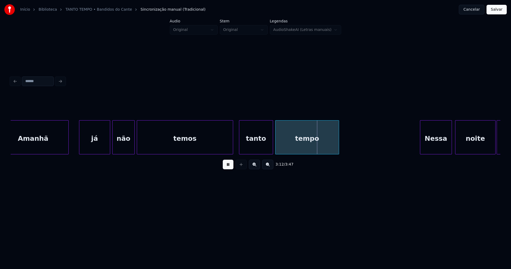
click at [232, 149] on div at bounding box center [232, 137] width 2 height 34
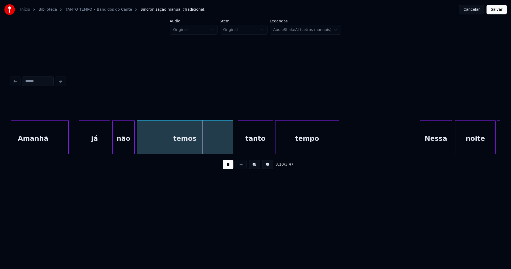
click at [239, 147] on div at bounding box center [239, 137] width 2 height 34
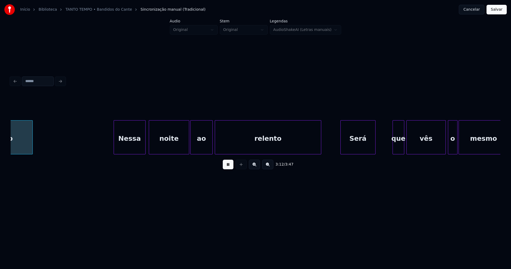
scroll to position [0, 10248]
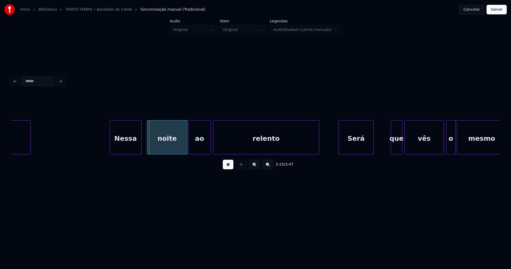
click at [129, 145] on div "Nessa" at bounding box center [125, 138] width 31 height 36
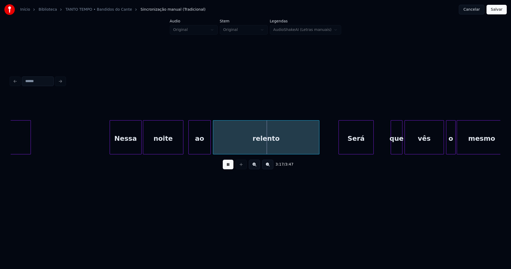
click at [165, 148] on div "noite" at bounding box center [163, 138] width 40 height 36
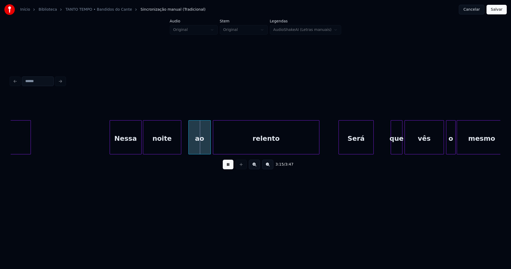
click at [180, 146] on div at bounding box center [180, 137] width 2 height 34
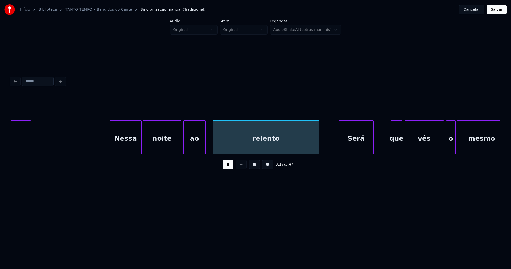
click at [191, 146] on div "ao" at bounding box center [195, 138] width 22 height 36
click at [207, 142] on div at bounding box center [207, 137] width 2 height 34
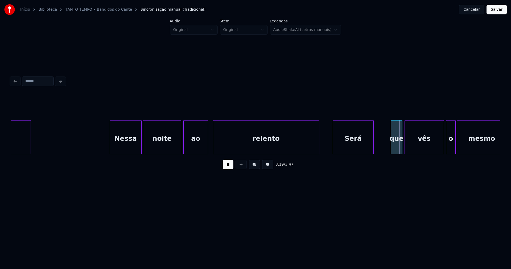
click at [334, 149] on div at bounding box center [334, 137] width 2 height 34
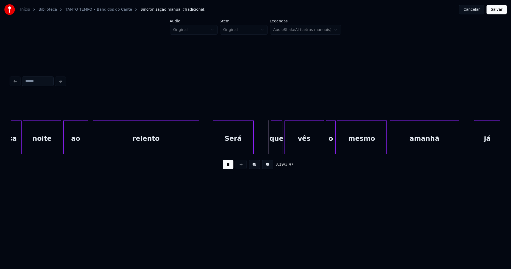
scroll to position [0, 10422]
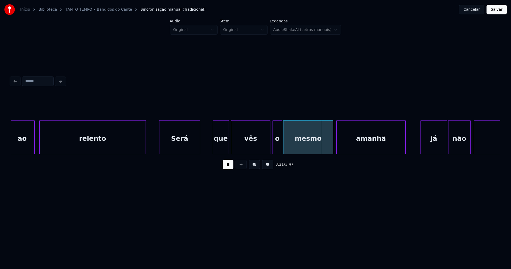
click at [214, 146] on div at bounding box center [214, 137] width 2 height 34
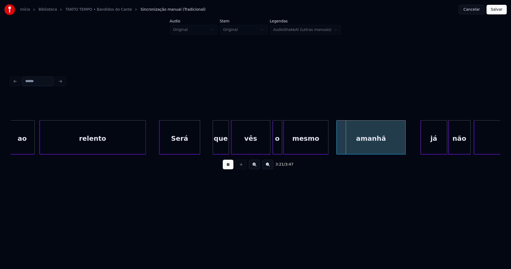
click at [327, 146] on div at bounding box center [328, 137] width 2 height 34
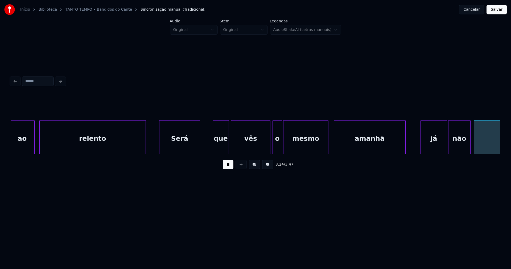
click at [335, 146] on div at bounding box center [335, 137] width 2 height 34
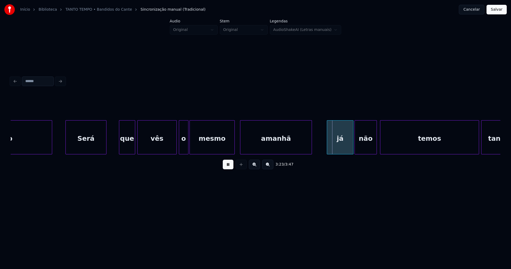
scroll to position [0, 10535]
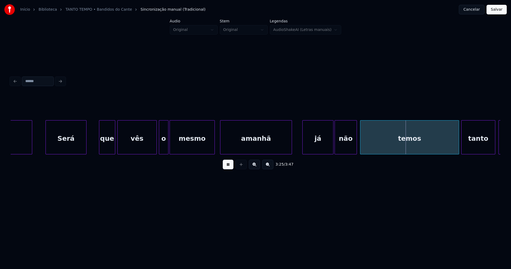
click at [304, 148] on div at bounding box center [304, 137] width 2 height 34
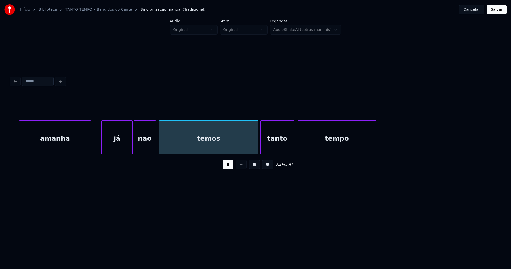
scroll to position [0, 10743]
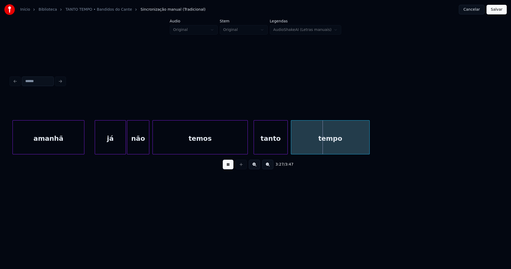
click at [247, 150] on div at bounding box center [247, 137] width 2 height 34
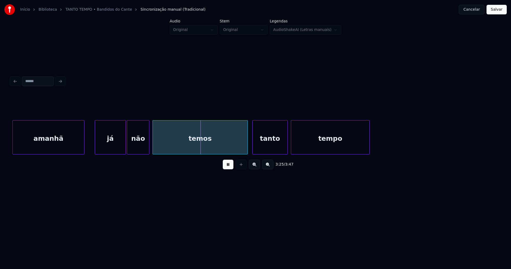
click at [253, 148] on div at bounding box center [254, 137] width 2 height 34
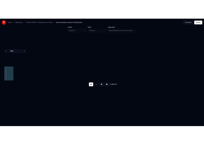
scroll to position [0, 11089]
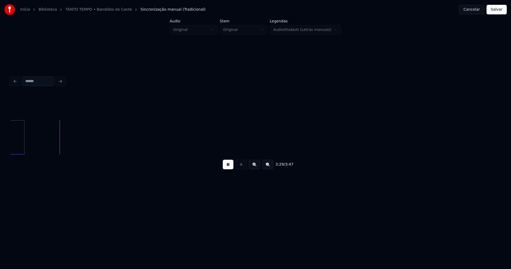
click at [501, 10] on button "Salvar" at bounding box center [497, 10] width 20 height 10
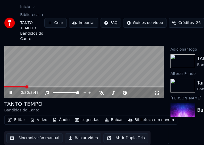
scroll to position [41, 0]
click at [10, 91] on icon at bounding box center [11, 92] width 3 height 3
click at [21, 117] on button "Editar" at bounding box center [17, 119] width 22 height 7
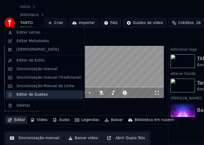
click at [28, 95] on div "Editor de Duetos" at bounding box center [32, 94] width 31 height 5
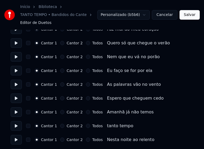
scroll to position [107, 0]
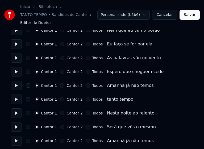
click at [86, 57] on button "Todos" at bounding box center [88, 58] width 4 height 4
click at [86, 71] on button "Todos" at bounding box center [88, 72] width 4 height 4
click at [86, 85] on button "Todos" at bounding box center [88, 86] width 4 height 4
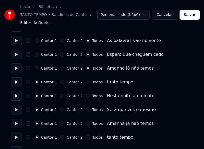
scroll to position [133, 0]
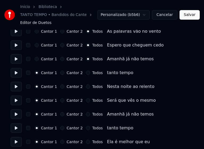
click at [86, 73] on button "Todos" at bounding box center [88, 73] width 4 height 4
click at [86, 86] on button "Todos" at bounding box center [88, 87] width 4 height 4
click at [86, 100] on button "Todos" at bounding box center [88, 101] width 4 height 4
click at [86, 114] on button "Todos" at bounding box center [88, 114] width 4 height 4
click at [86, 128] on button "Todos" at bounding box center [88, 128] width 4 height 4
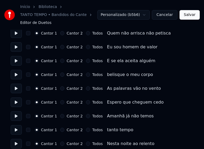
scroll to position [293, 0]
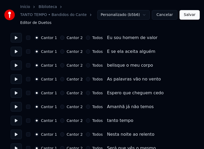
click at [86, 79] on button "Todos" at bounding box center [88, 79] width 4 height 4
click at [86, 93] on button "Todos" at bounding box center [88, 93] width 4 height 4
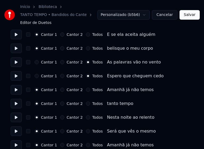
scroll to position [320, 0]
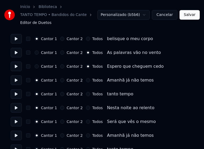
click at [86, 81] on button "Todos" at bounding box center [88, 80] width 4 height 4
click at [86, 93] on button "Todos" at bounding box center [88, 94] width 4 height 4
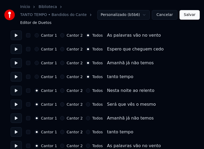
scroll to position [346, 0]
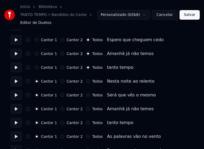
click at [86, 82] on button "Todos" at bounding box center [88, 81] width 4 height 4
click at [86, 95] on button "Todos" at bounding box center [88, 95] width 4 height 4
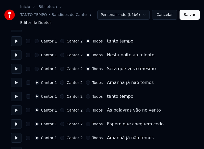
scroll to position [373, 0]
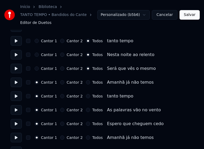
click at [86, 83] on button "Todos" at bounding box center [88, 82] width 4 height 4
click at [86, 96] on button "Todos" at bounding box center [88, 96] width 4 height 4
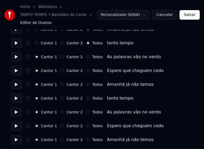
scroll to position [453, 0]
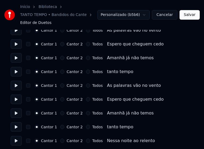
click at [86, 86] on button "Todos" at bounding box center [88, 86] width 4 height 4
click at [86, 100] on button "Todos" at bounding box center [88, 99] width 4 height 4
click at [86, 115] on button "Todos" at bounding box center [88, 113] width 4 height 4
click at [86, 127] on button "Todos" at bounding box center [88, 127] width 4 height 4
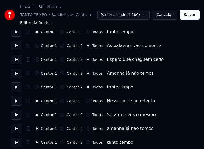
scroll to position [496, 0]
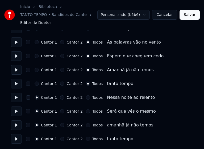
click at [86, 98] on button "Todos" at bounding box center [88, 98] width 4 height 4
click at [86, 112] on button "Todos" at bounding box center [88, 111] width 4 height 4
click at [86, 125] on button "Todos" at bounding box center [88, 125] width 4 height 4
click at [86, 139] on button "Todos" at bounding box center [88, 139] width 4 height 4
click at [191, 18] on button "Salvar" at bounding box center [190, 15] width 20 height 10
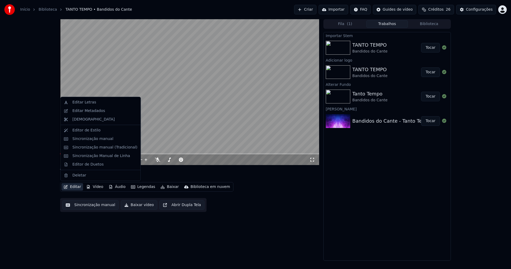
click at [75, 187] on button "Editar" at bounding box center [73, 186] width 22 height 7
click at [99, 148] on div "Sincronização manual (Tradicional)" at bounding box center [104, 147] width 65 height 5
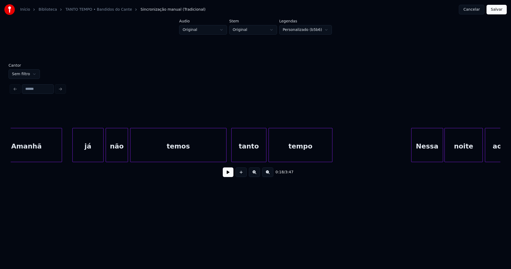
scroll to position [0, 9953]
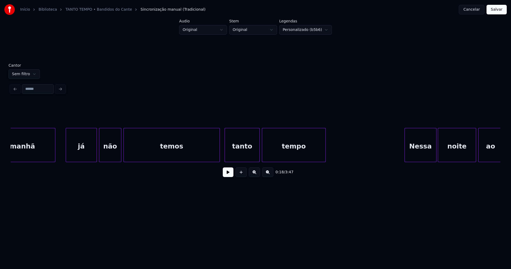
click at [423, 151] on div "Nessa" at bounding box center [420, 146] width 31 height 36
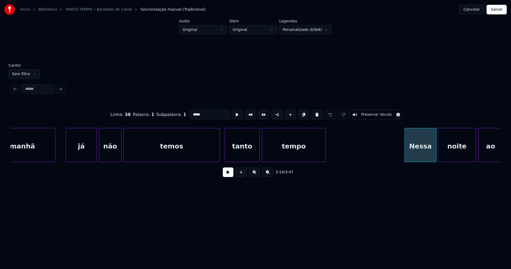
click at [197, 112] on input "*****" at bounding box center [210, 115] width 40 height 10
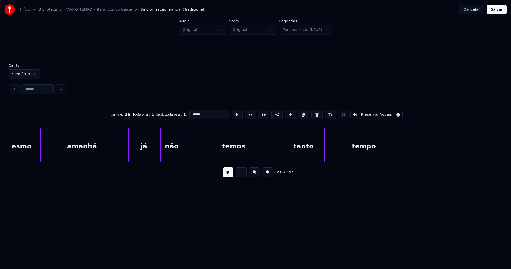
scroll to position [0, 10810]
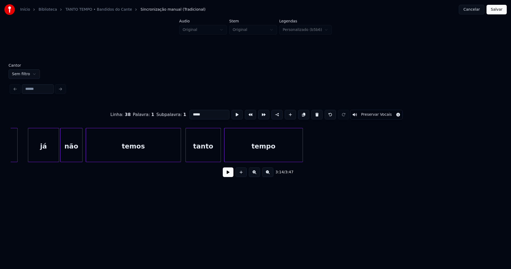
type input "*****"
click at [498, 7] on button "Salvar" at bounding box center [497, 10] width 20 height 10
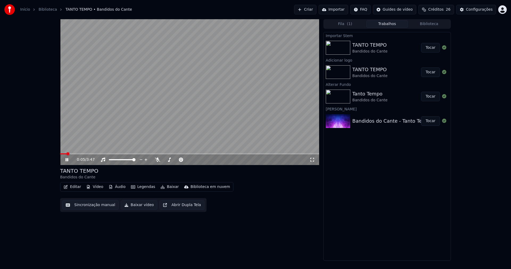
drag, startPoint x: 67, startPoint y: 159, endPoint x: 182, endPoint y: 118, distance: 122.0
click at [67, 159] on icon at bounding box center [70, 159] width 13 height 4
click at [115, 188] on button "Áudio" at bounding box center [117, 186] width 21 height 7
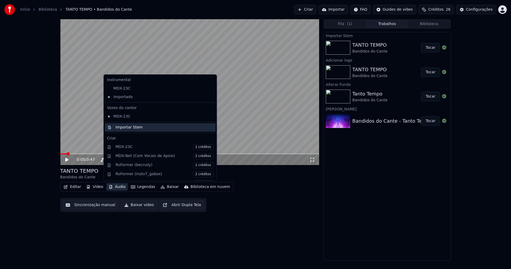
click at [120, 128] on div "Importar Stem" at bounding box center [129, 127] width 27 height 5
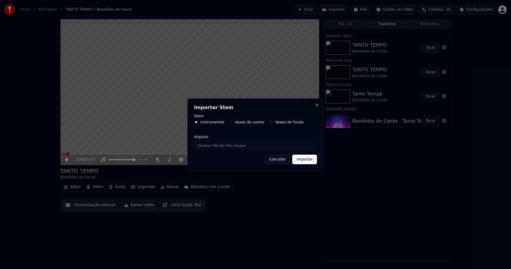
click at [212, 145] on input "Arquivo" at bounding box center [255, 146] width 123 height 10
type input "**********"
click at [303, 161] on button "Importar" at bounding box center [304, 159] width 25 height 10
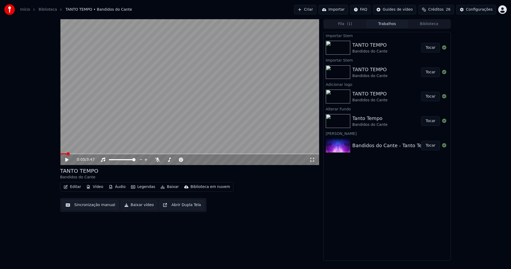
click at [116, 187] on button "Áudio" at bounding box center [117, 186] width 21 height 7
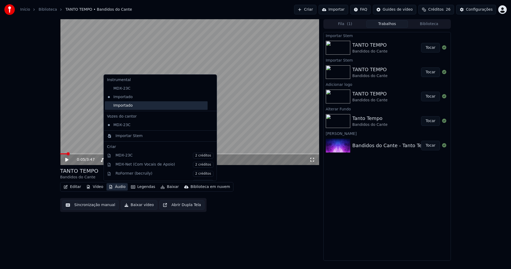
click at [123, 108] on div "Importado" at bounding box center [156, 105] width 103 height 9
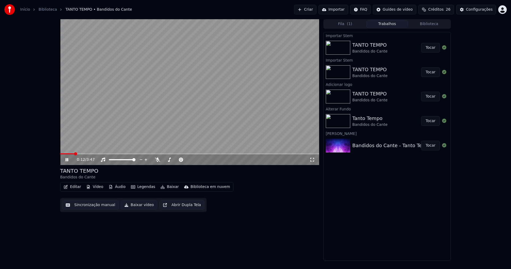
click at [314, 161] on icon at bounding box center [312, 160] width 4 height 4
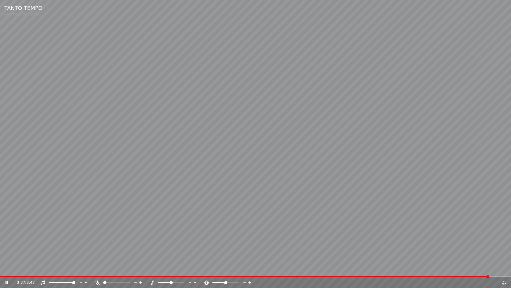
click at [504, 268] on icon at bounding box center [504, 282] width 5 height 4
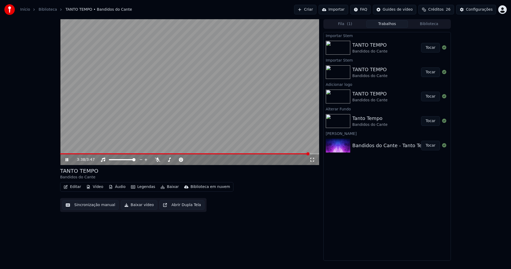
click at [67, 159] on icon at bounding box center [70, 159] width 13 height 4
click at [129, 206] on button "Baixar vídeo" at bounding box center [139, 205] width 36 height 10
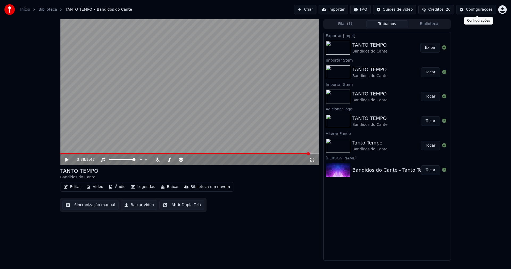
click at [478, 10] on div "Configurações" at bounding box center [479, 9] width 27 height 5
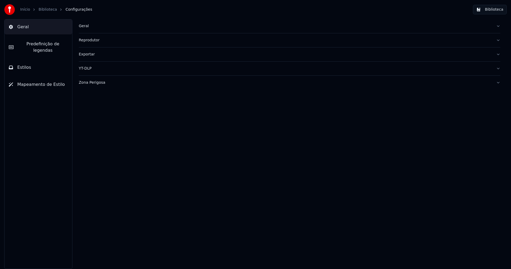
click at [36, 60] on button "Estilos" at bounding box center [39, 67] width 68 height 15
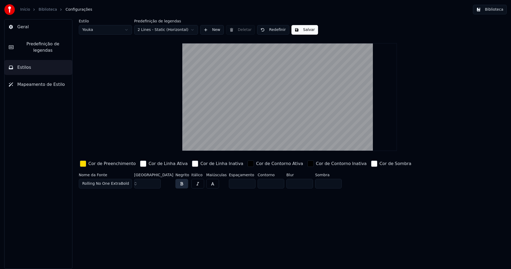
click at [156, 184] on input "***" at bounding box center [147, 184] width 27 height 10
type input "***"
click at [156, 183] on input "***" at bounding box center [147, 184] width 27 height 10
click at [308, 32] on button "Salvar" at bounding box center [305, 30] width 27 height 10
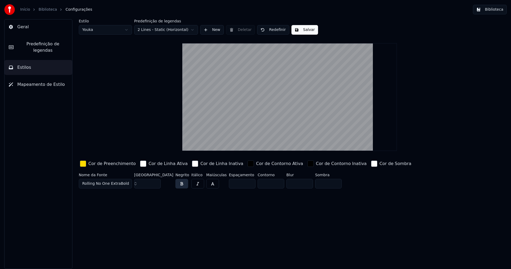
click at [495, 10] on button "Biblioteca" at bounding box center [490, 10] width 34 height 10
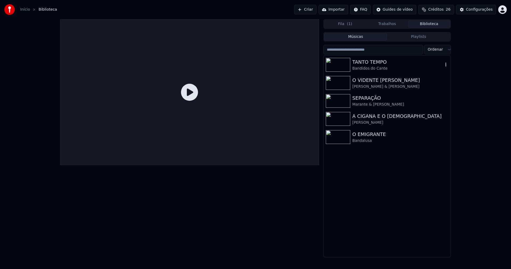
click at [368, 66] on div "Bandidos do Cante" at bounding box center [398, 68] width 91 height 5
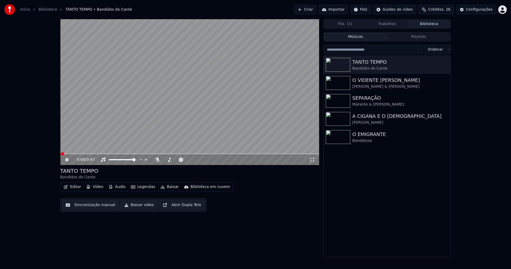
click at [68, 160] on icon at bounding box center [67, 159] width 3 height 3
click at [136, 203] on button "Baixar vídeo" at bounding box center [139, 205] width 36 height 10
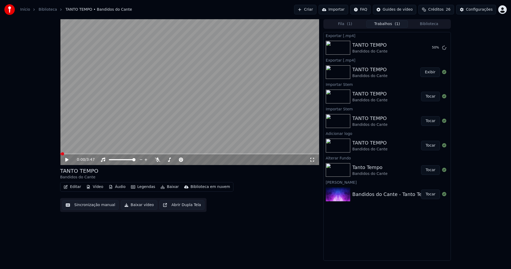
click at [74, 187] on button "Editar" at bounding box center [73, 186] width 22 height 7
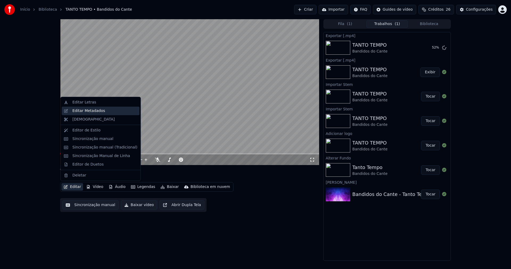
click at [91, 112] on div "Editar Metadados" at bounding box center [88, 110] width 33 height 5
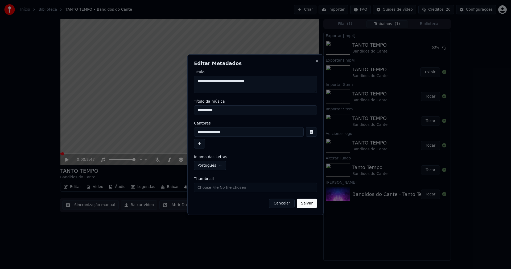
click at [211, 188] on input "Thumbnail" at bounding box center [255, 187] width 123 height 10
type input "**********"
drag, startPoint x: 308, startPoint y: 204, endPoint x: 269, endPoint y: 203, distance: 39.1
click at [308, 204] on button "Salvar" at bounding box center [307, 203] width 20 height 10
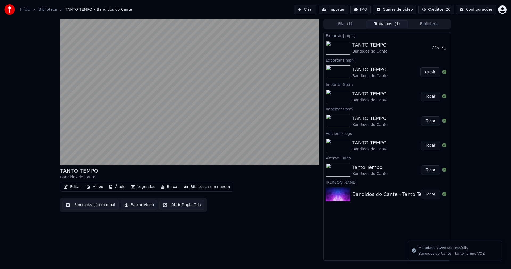
click at [431, 25] on button "Biblioteca" at bounding box center [429, 24] width 42 height 8
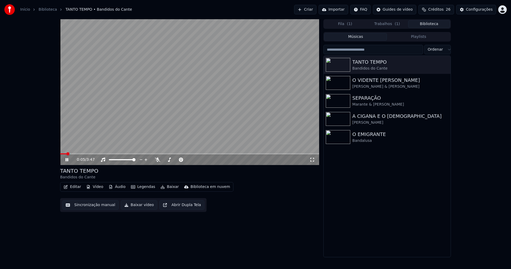
click at [68, 161] on icon at bounding box center [67, 159] width 3 height 3
click at [477, 10] on div "Configurações" at bounding box center [479, 9] width 27 height 5
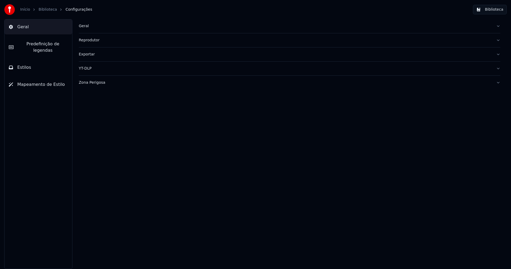
click at [96, 85] on button "Zona Perigosa" at bounding box center [290, 83] width 422 height 14
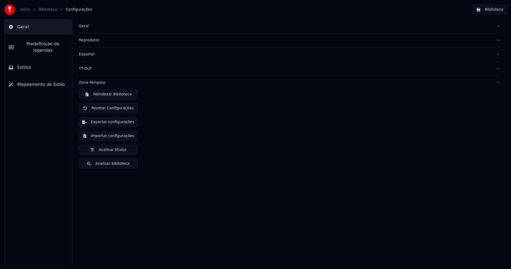
click at [114, 124] on button "Exportar configurações" at bounding box center [108, 122] width 59 height 10
